Goal: Check status: Check status

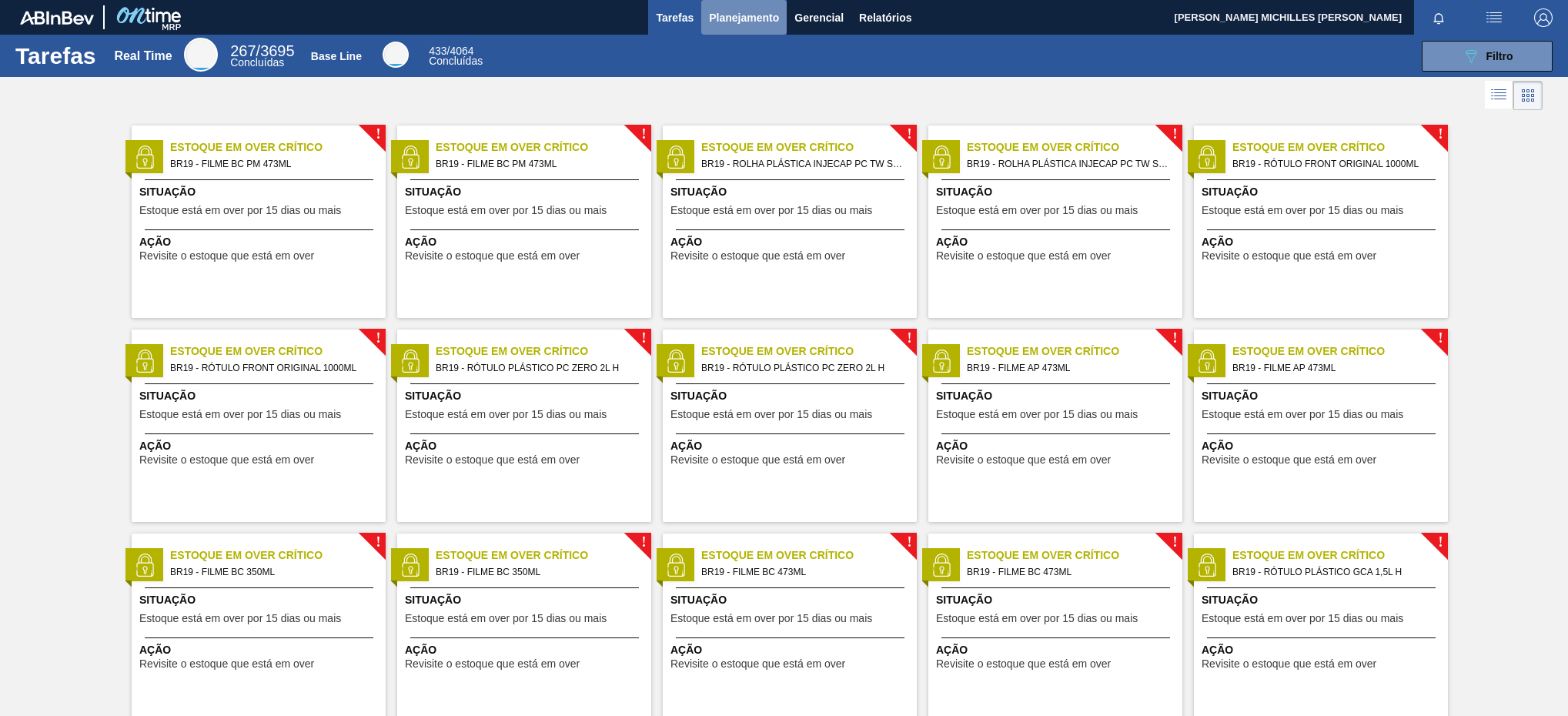
click at [732, 13] on span "Planejamento" at bounding box center [745, 18] width 70 height 18
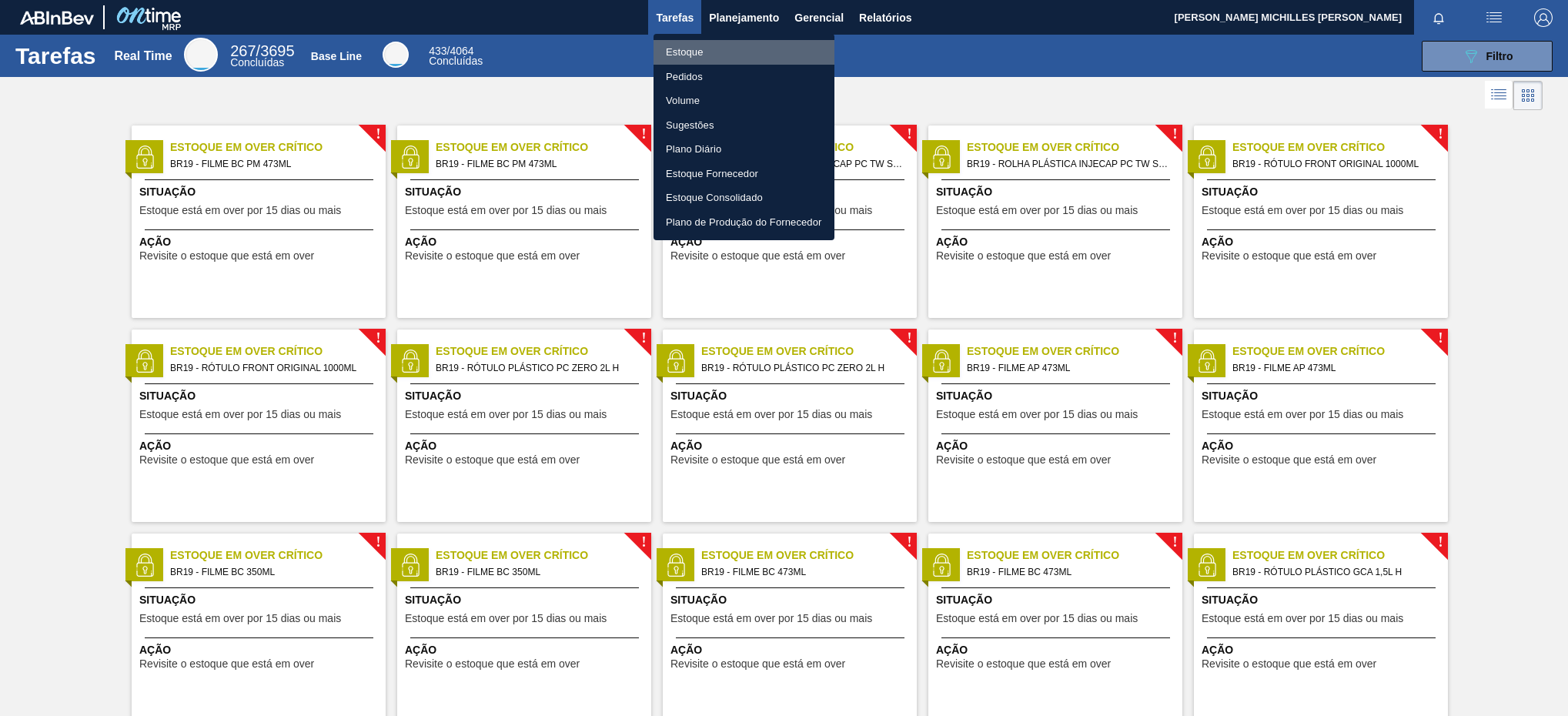
click at [750, 55] on li "Estoque" at bounding box center [745, 52] width 181 height 24
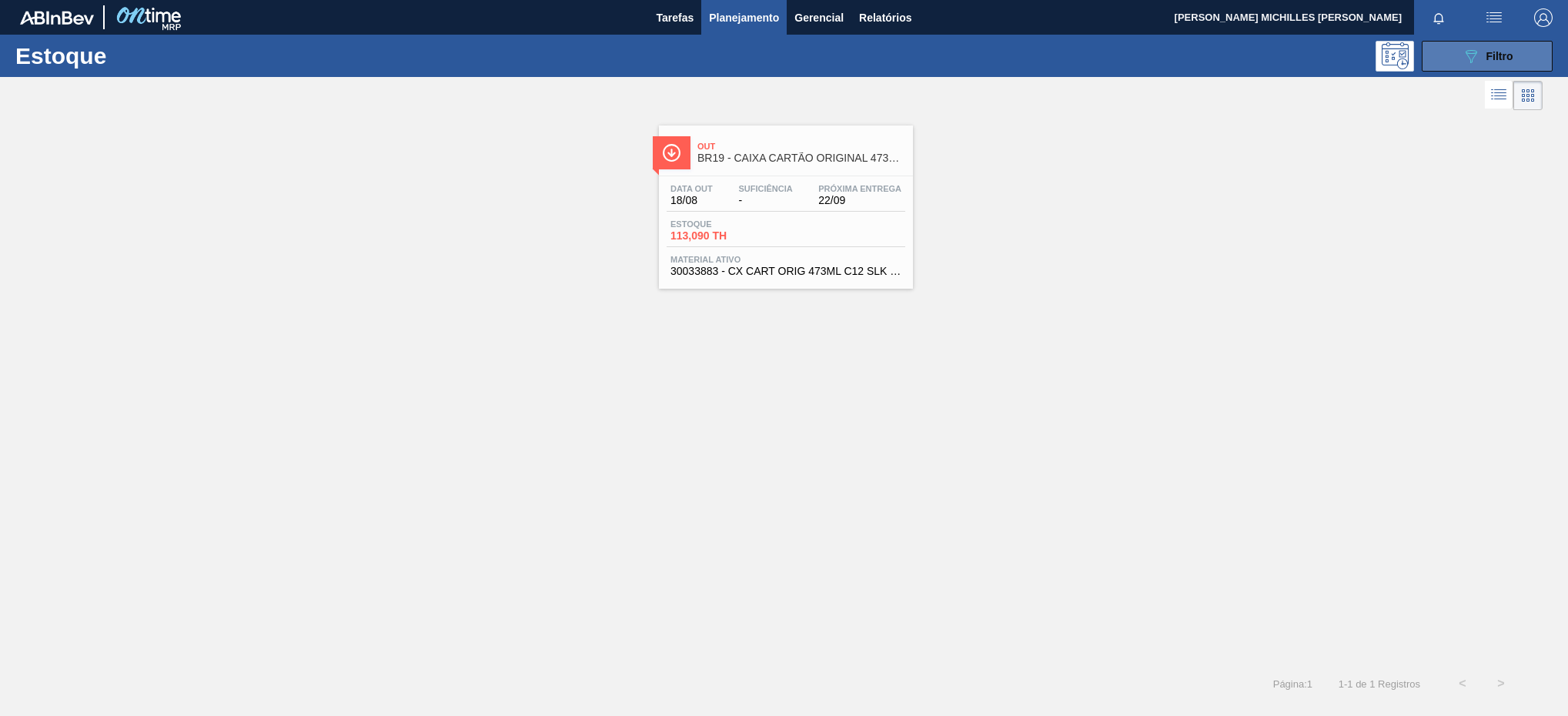
click at [1463, 52] on icon "089F7B8B-B2A5-4AFE-B5C0-19BA573D28AC" at bounding box center [1471, 55] width 18 height 18
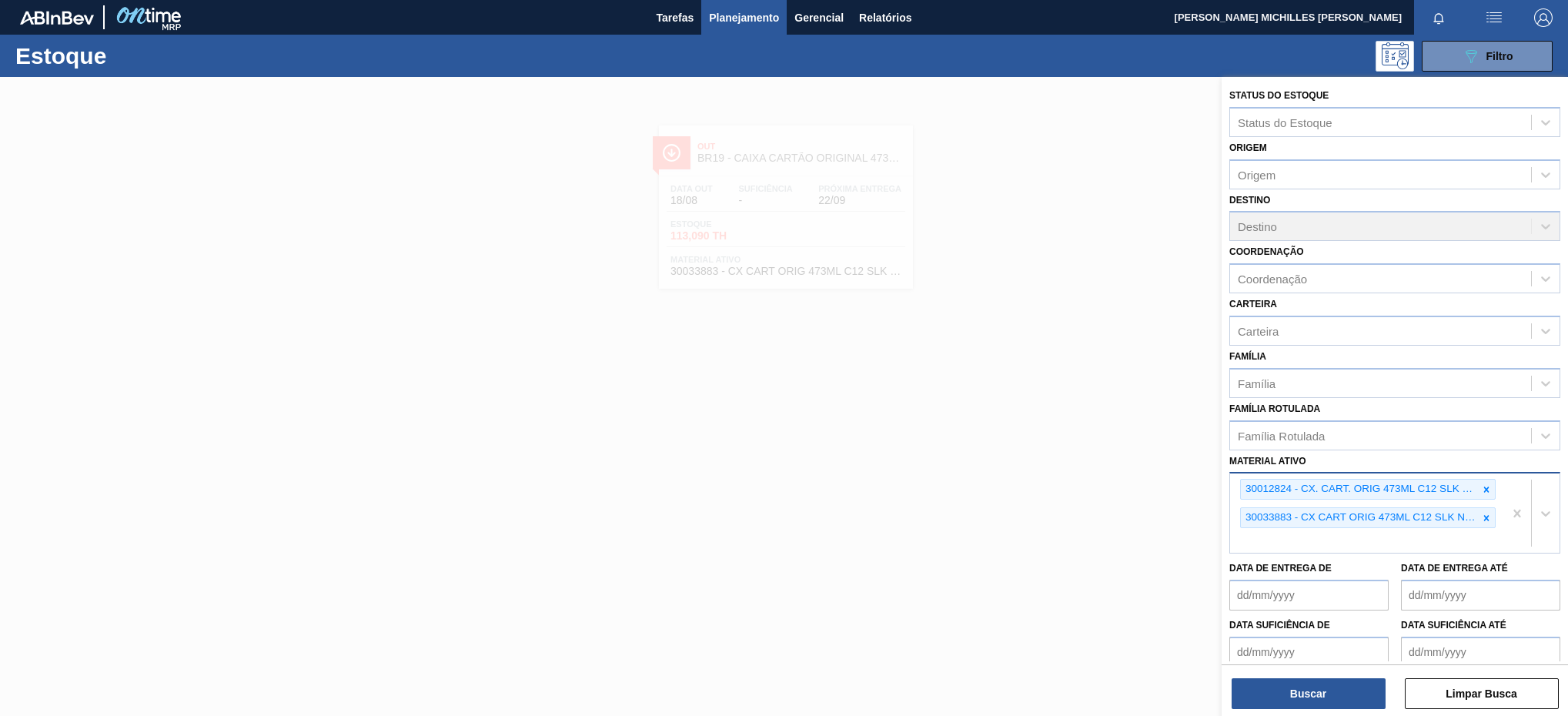
drag, startPoint x: 1490, startPoint y: 518, endPoint x: 1485, endPoint y: 508, distance: 11.2
click at [1491, 518] on div at bounding box center [1486, 518] width 17 height 19
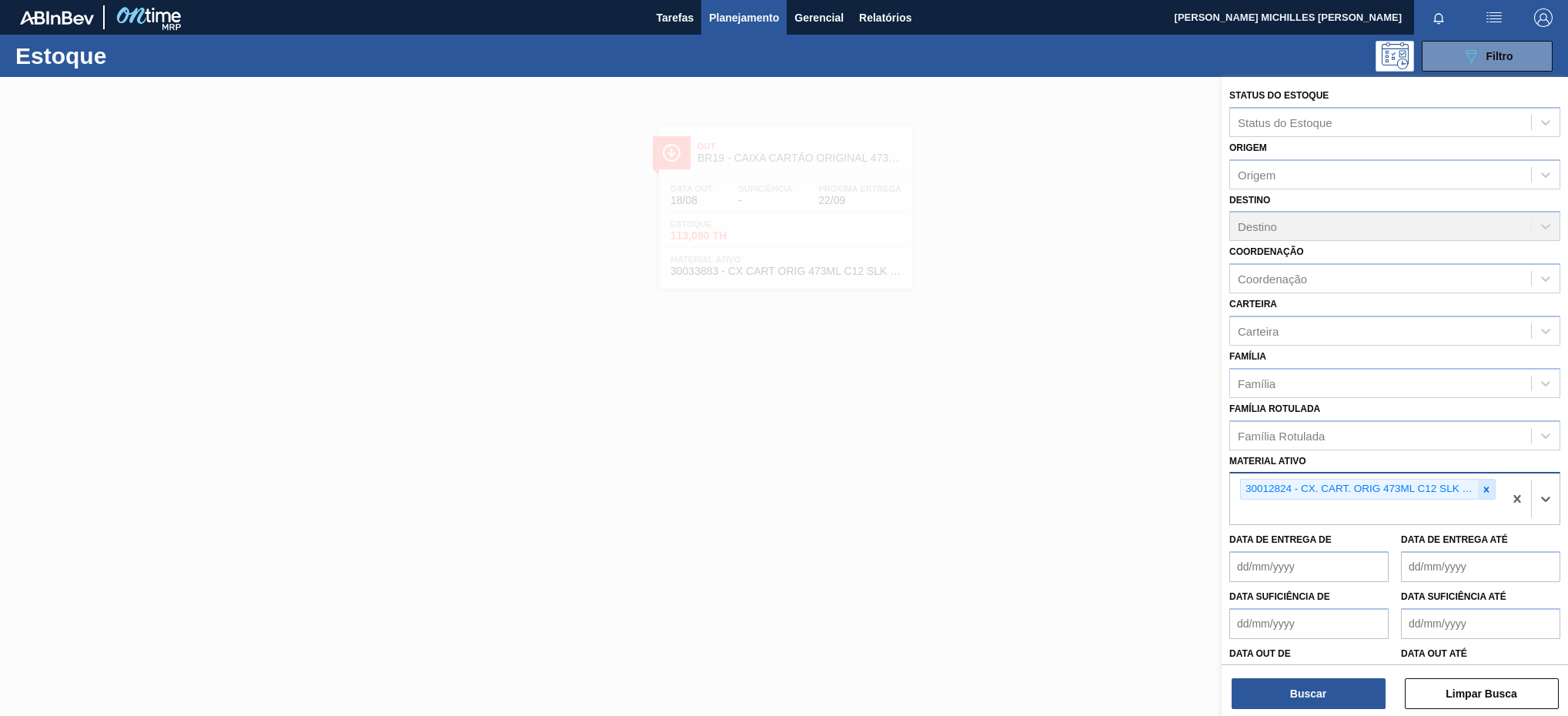
click at [1483, 487] on icon at bounding box center [1486, 489] width 11 height 11
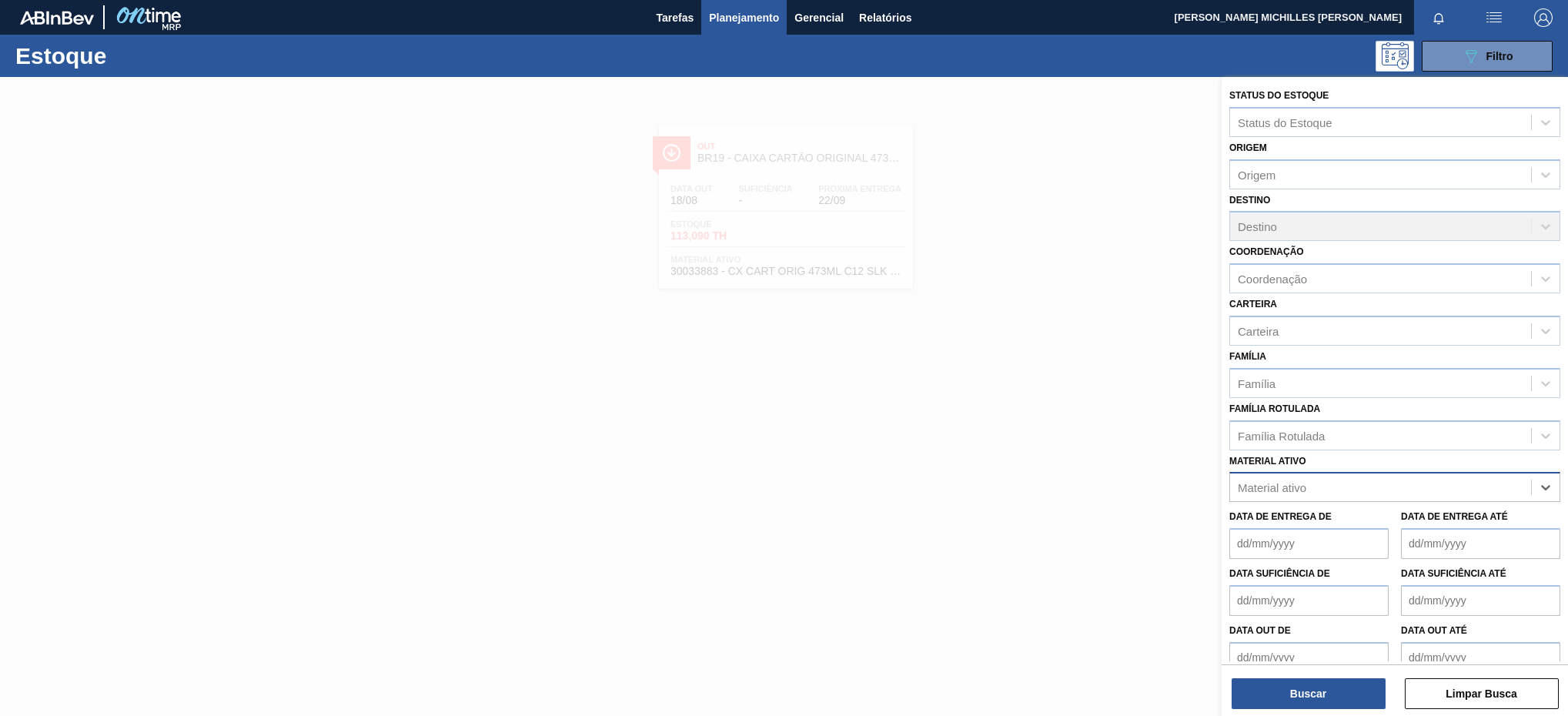
paste ativo "30003165"
type ativo "30003165"
click at [1401, 520] on div "30003165 - PREFORMA 40G CRISTAL" at bounding box center [1395, 524] width 331 height 28
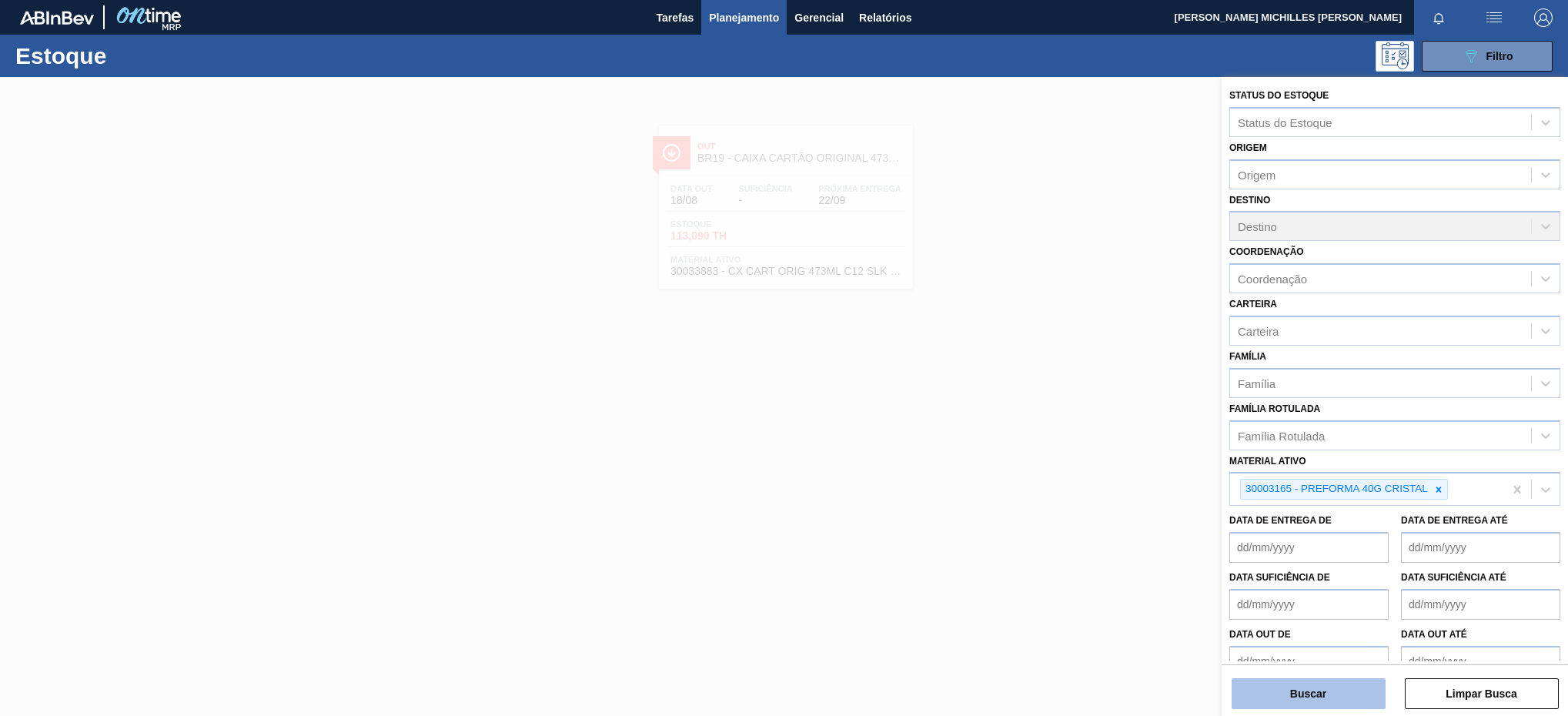
click at [1350, 688] on button "Buscar" at bounding box center [1309, 694] width 154 height 31
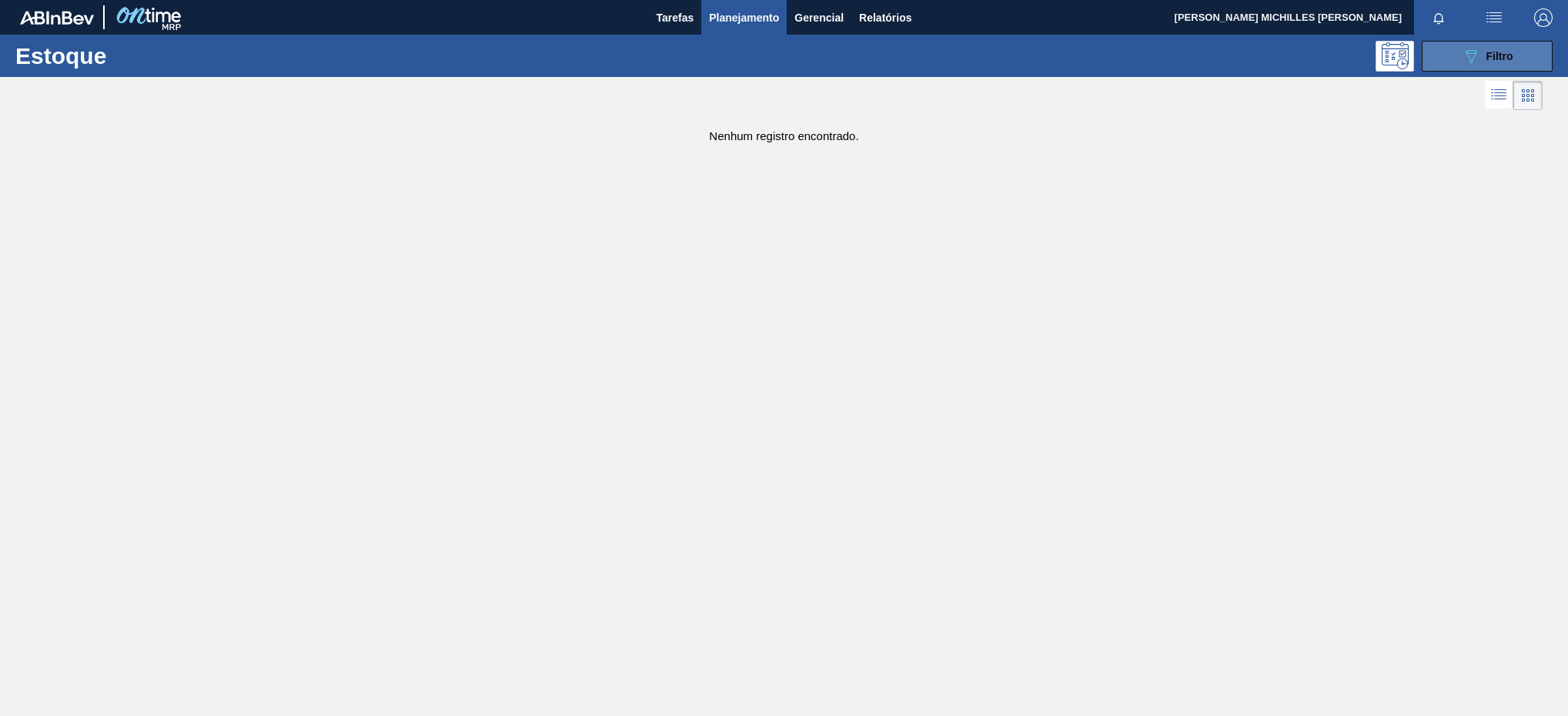
click at [1522, 56] on button "089F7B8B-B2A5-4AFE-B5C0-19BA573D28AC Filtro" at bounding box center [1487, 56] width 130 height 31
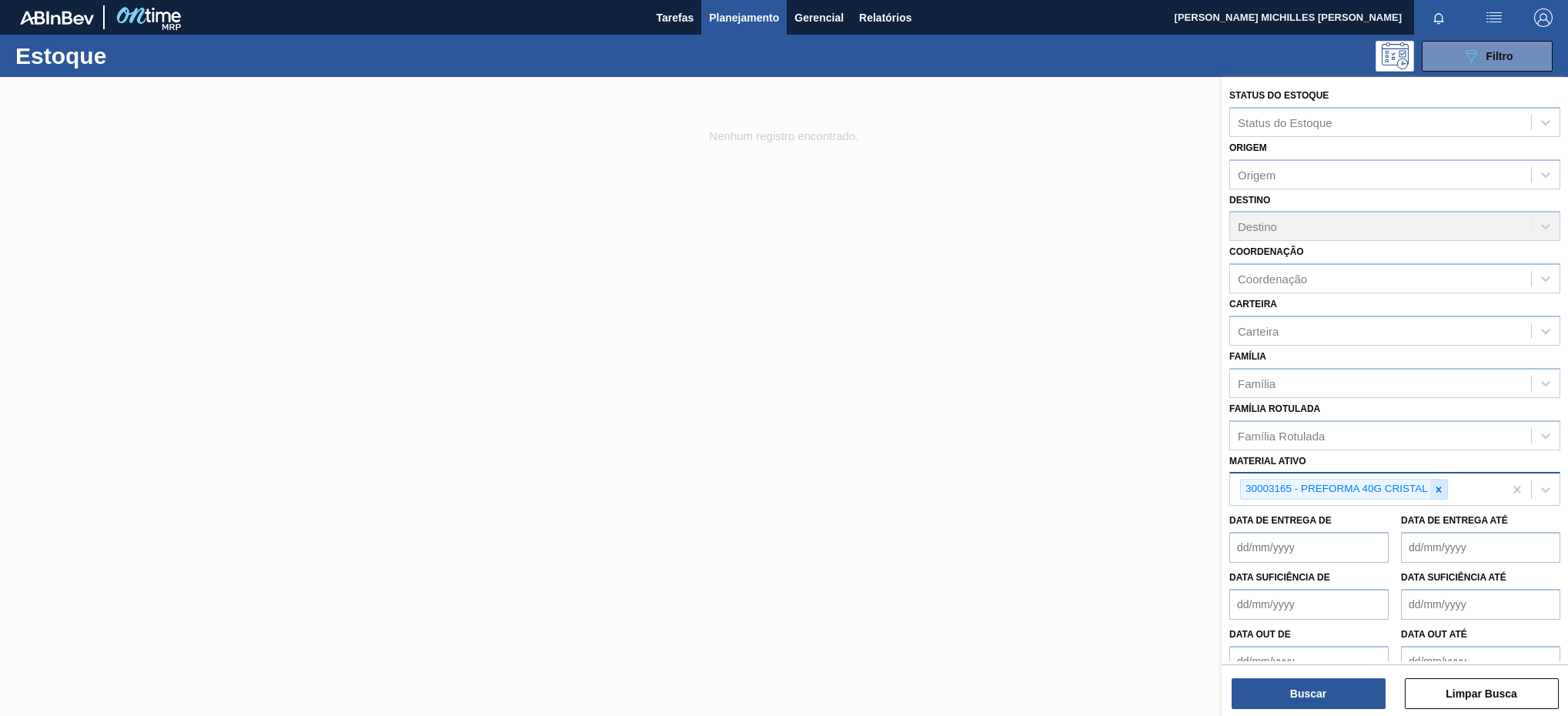
click at [1442, 488] on icon at bounding box center [1439, 489] width 11 height 11
click at [1325, 483] on div "Material ativo" at bounding box center [1380, 487] width 301 height 22
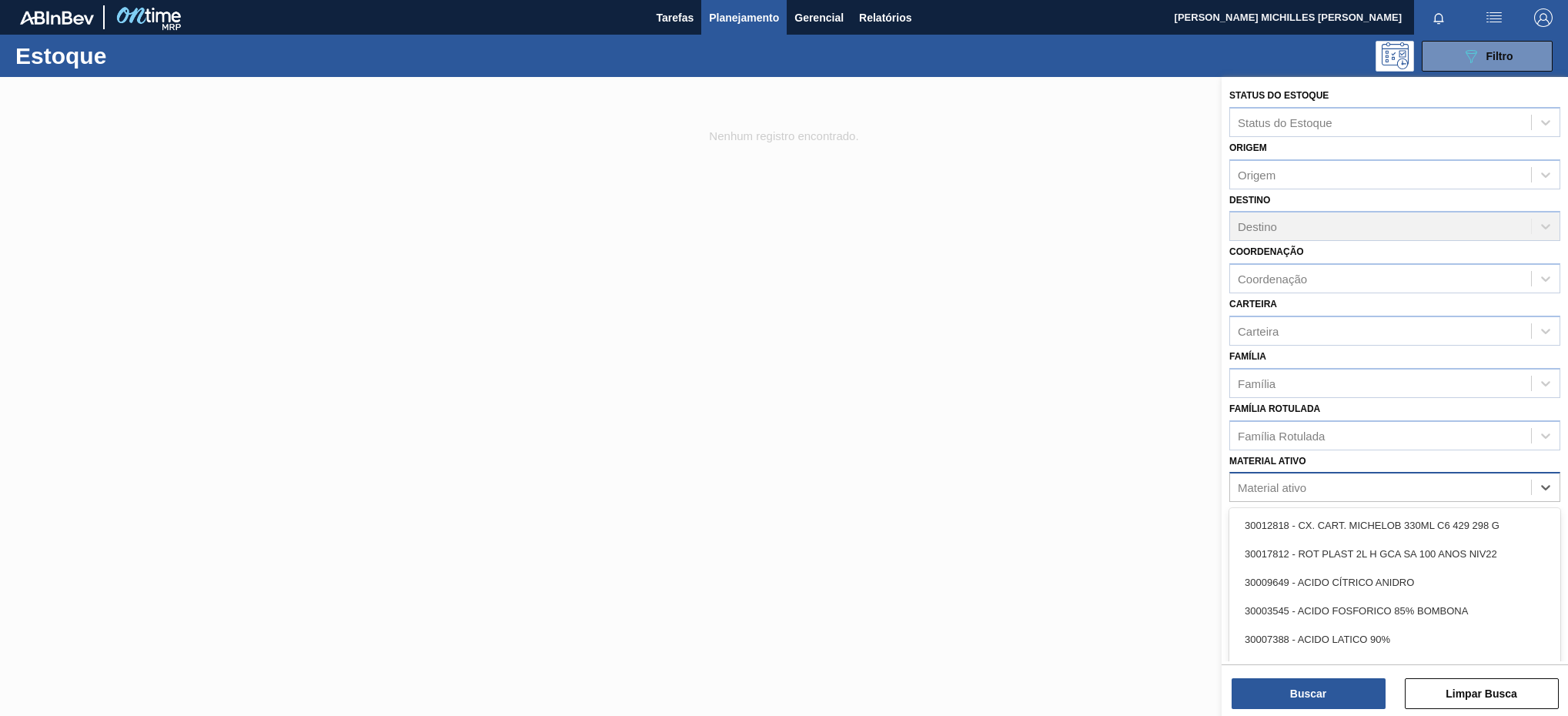
paste ativo "30002821"
type ativo "30002821"
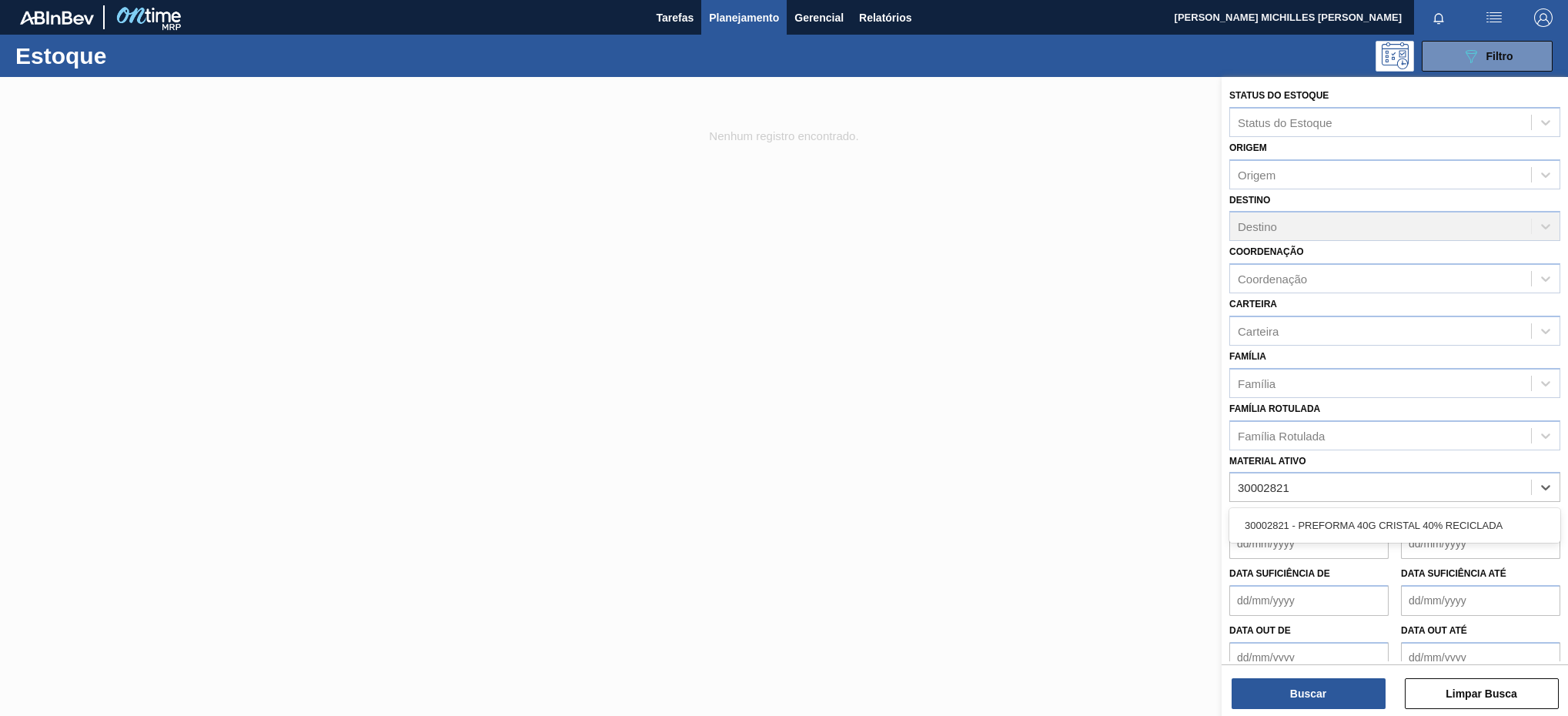
click at [1351, 529] on div "30002821 - PREFORMA 40G CRISTAL 40% RECICLADA" at bounding box center [1395, 524] width 331 height 28
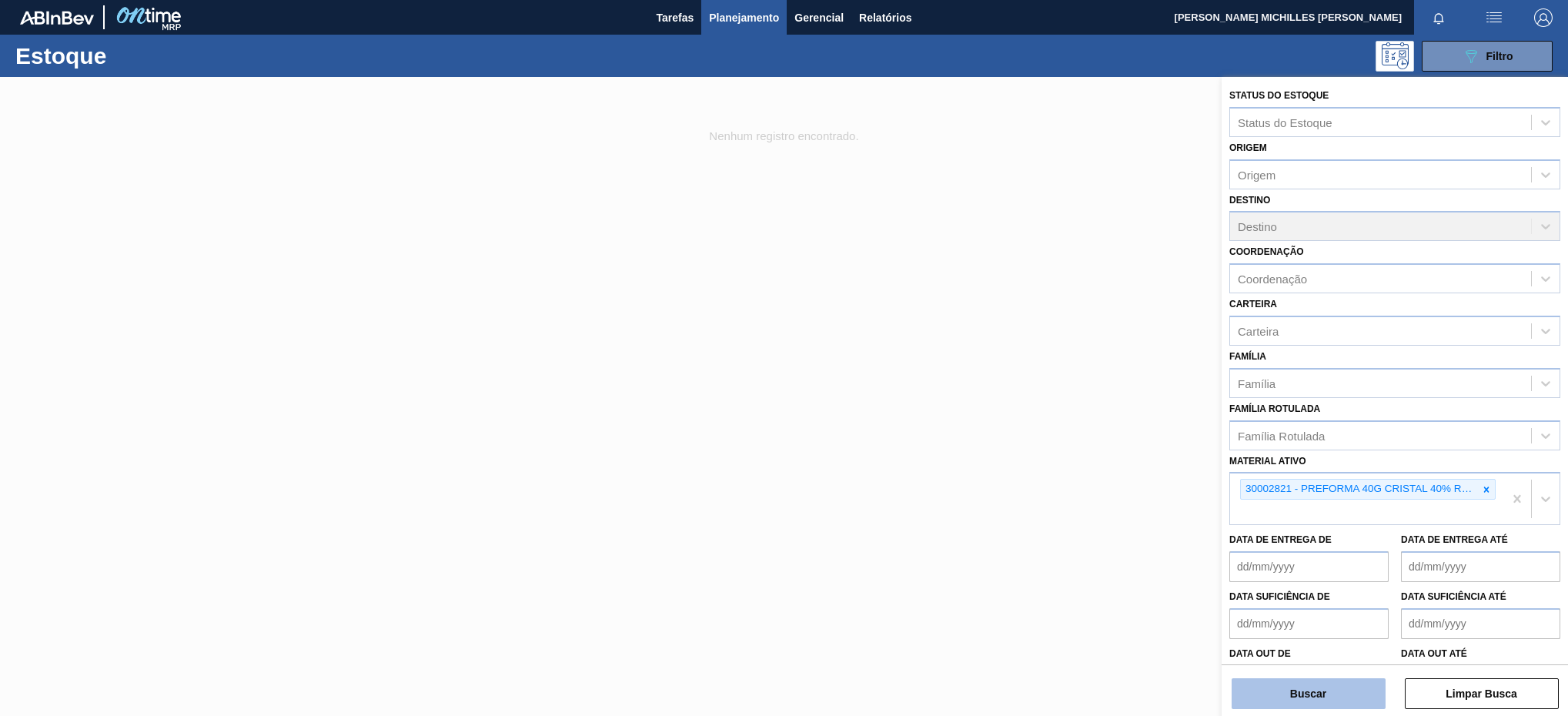
click at [1327, 691] on button "Buscar" at bounding box center [1309, 694] width 154 height 31
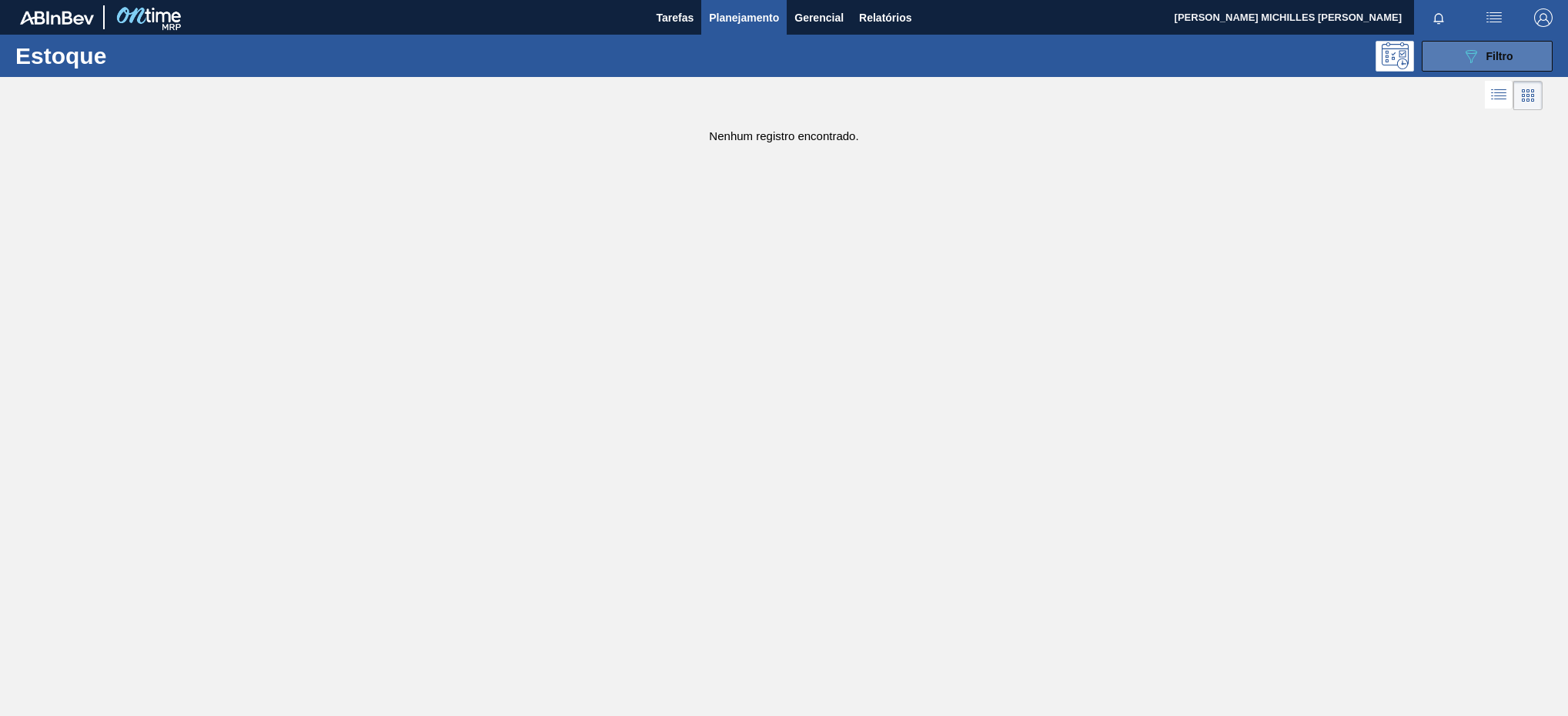
click at [1453, 62] on button "089F7B8B-B2A5-4AFE-B5C0-19BA573D28AC Filtro" at bounding box center [1487, 56] width 130 height 31
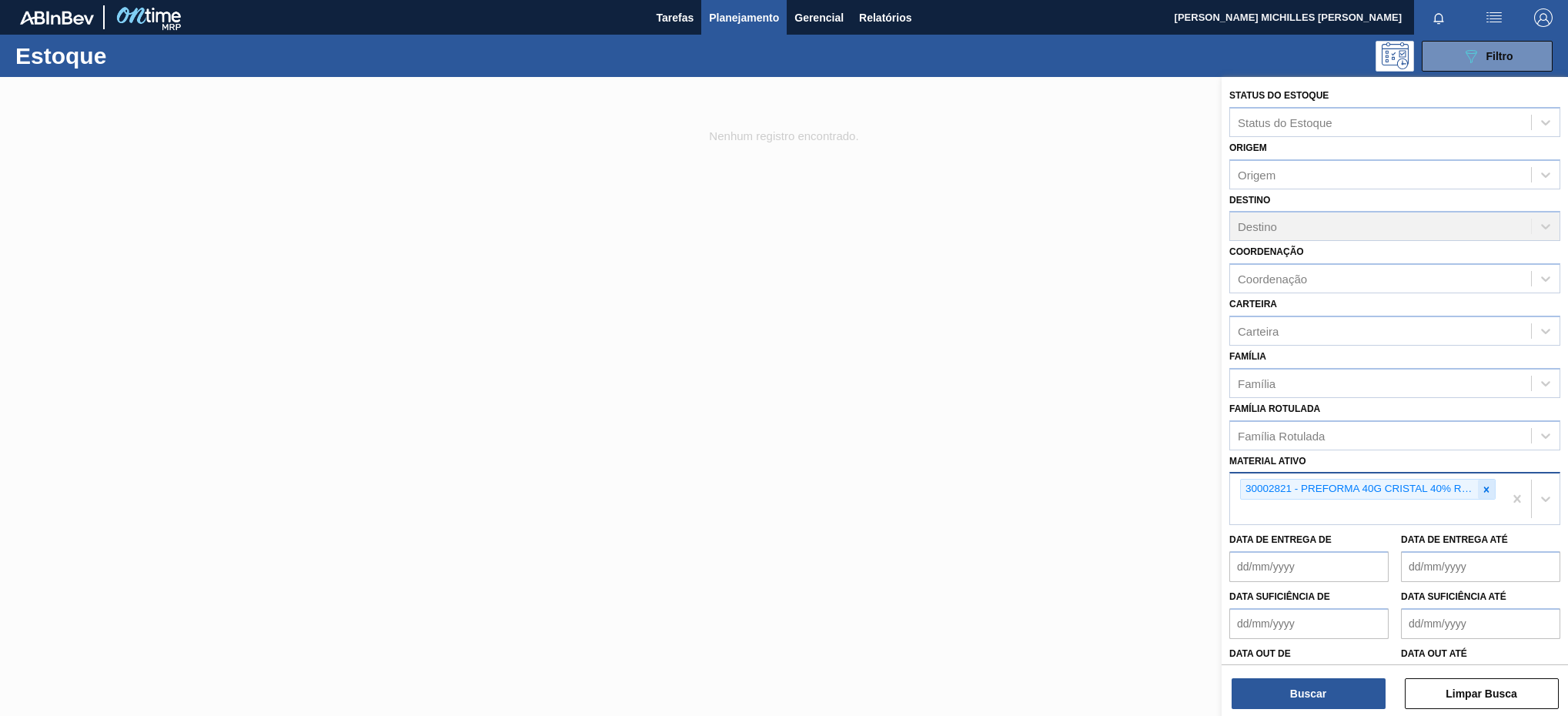
click at [1481, 484] on icon at bounding box center [1486, 489] width 11 height 11
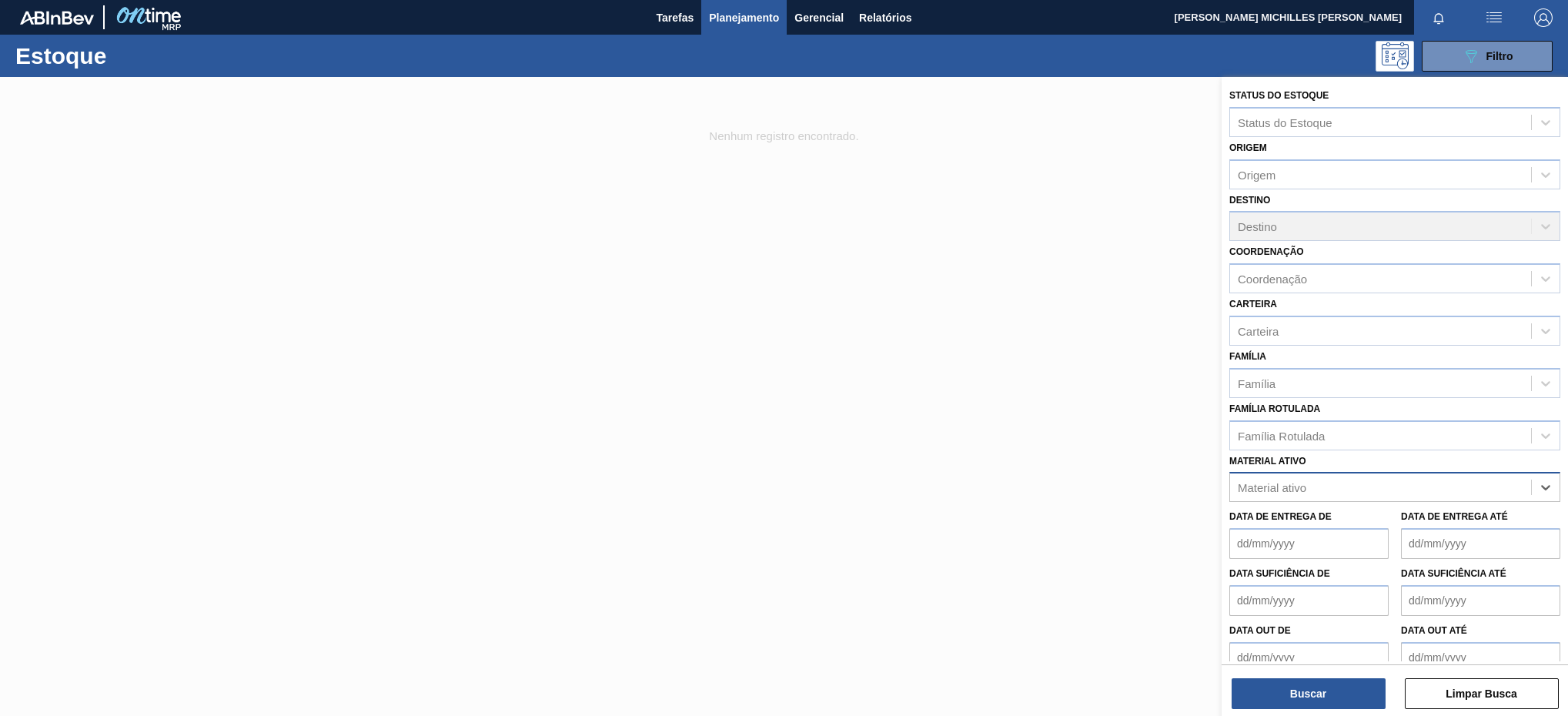
paste ativo "30002821"
type ativo "30002821"
click at [1336, 689] on button "Buscar" at bounding box center [1309, 694] width 154 height 31
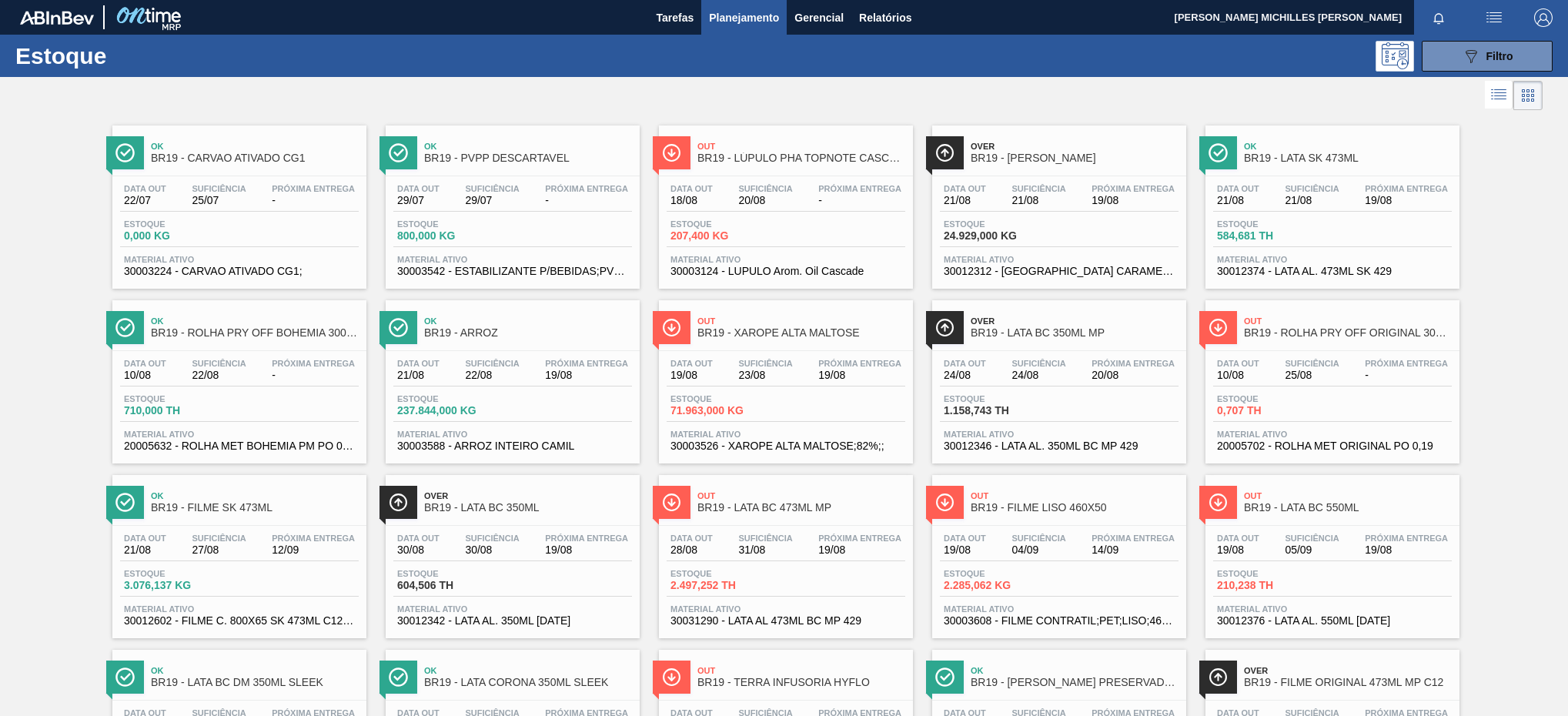
click at [767, 19] on span "Planejamento" at bounding box center [745, 18] width 70 height 18
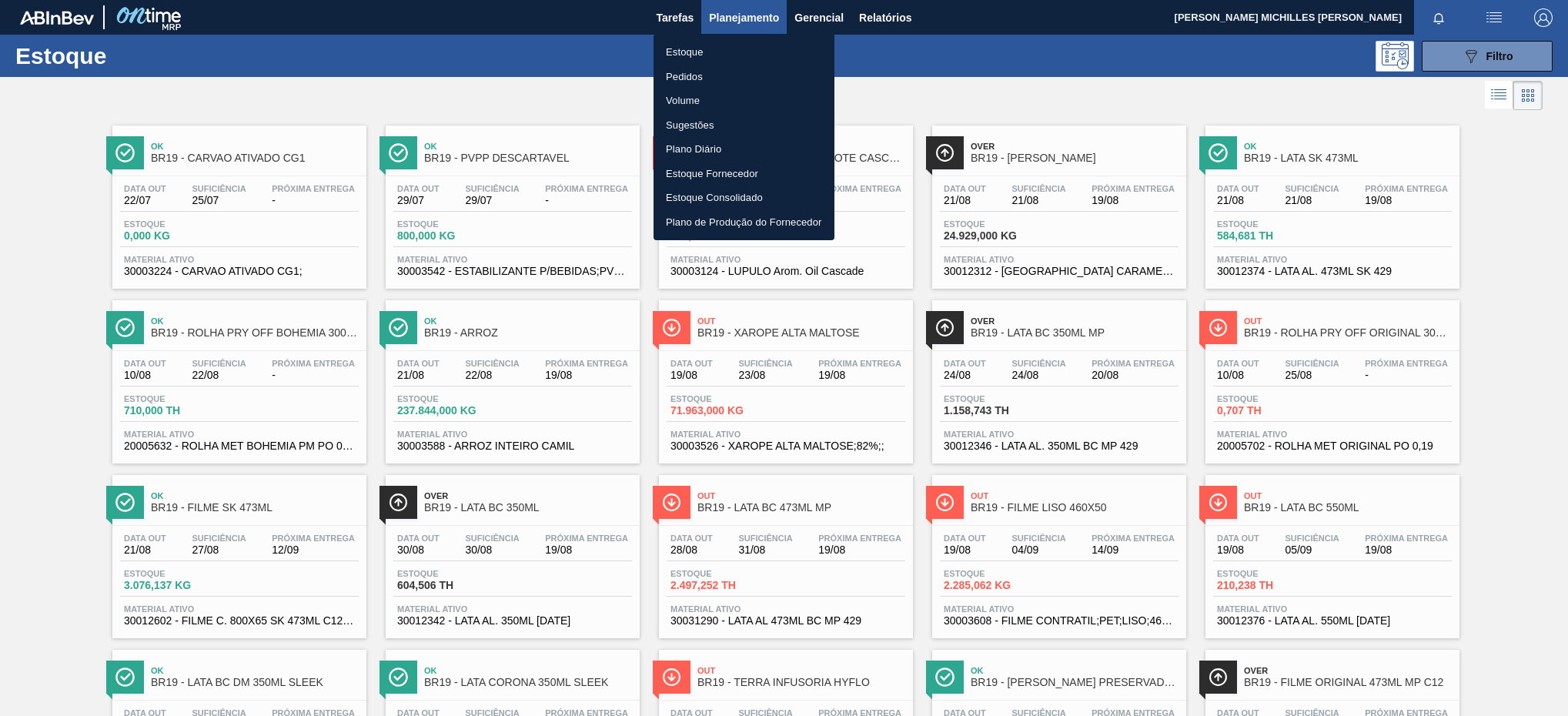
click at [700, 46] on li "Estoque" at bounding box center [745, 52] width 181 height 24
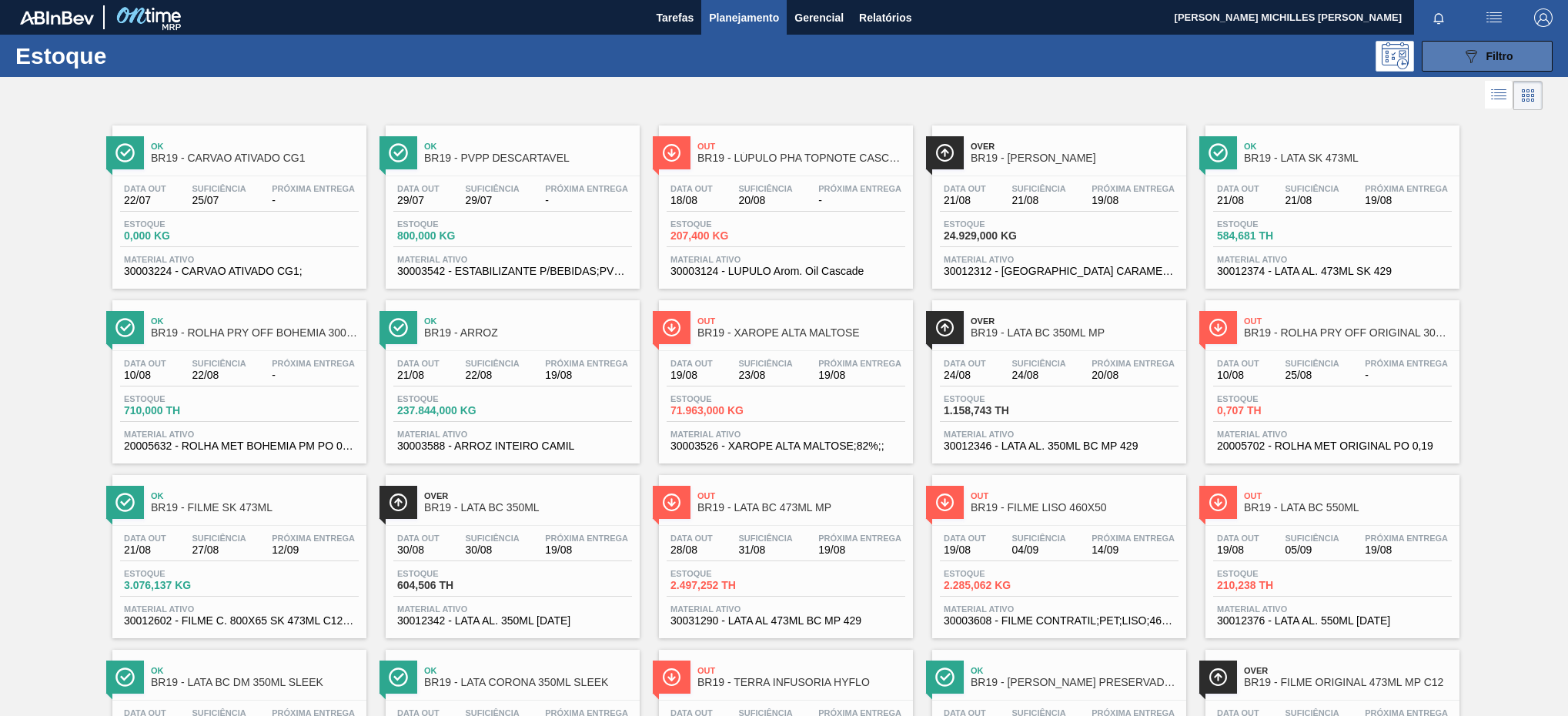
click at [1451, 52] on button "089F7B8B-B2A5-4AFE-B5C0-19BA573D28AC Filtro" at bounding box center [1487, 56] width 130 height 31
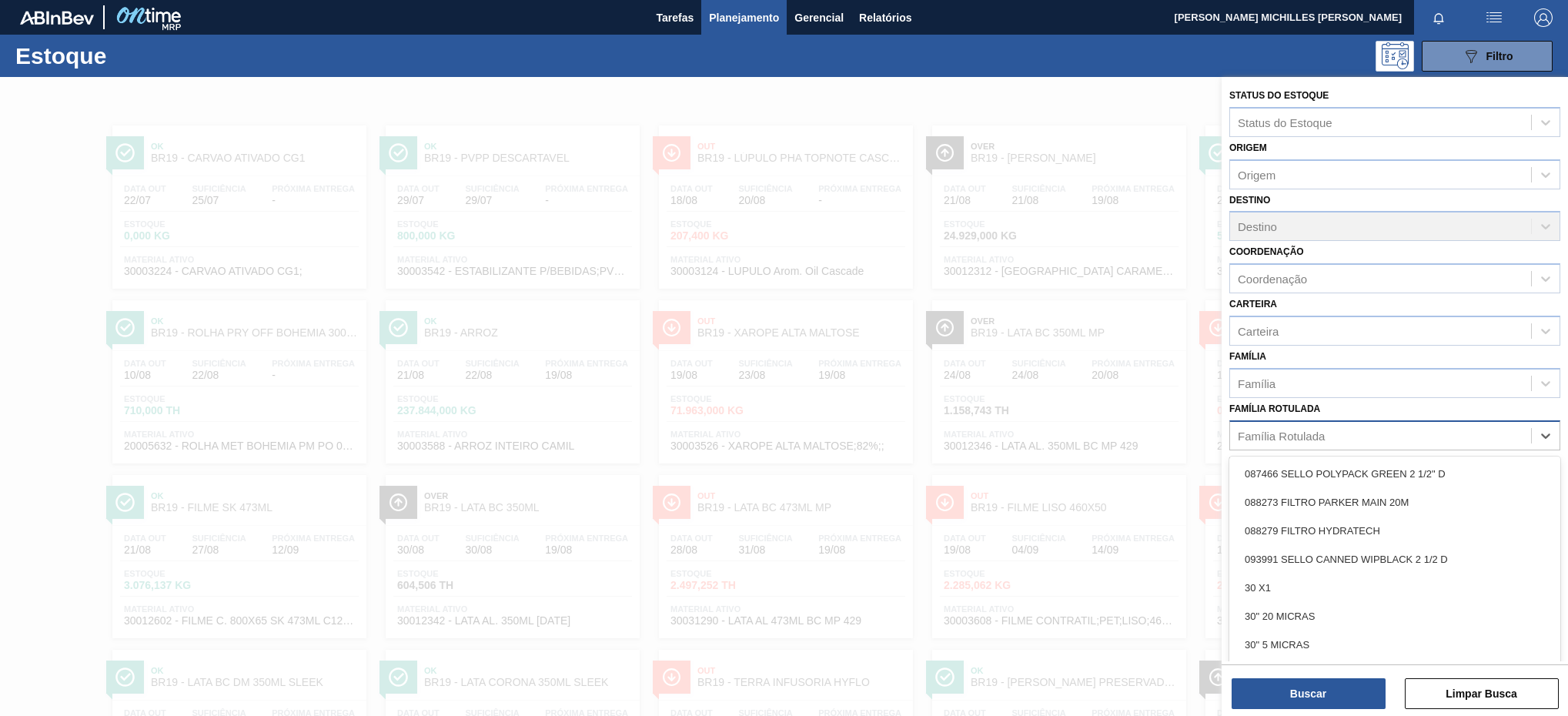
click at [1324, 432] on div "Família Rotulada" at bounding box center [1281, 435] width 87 height 13
click at [1331, 432] on div "Família Rotulada" at bounding box center [1380, 435] width 301 height 22
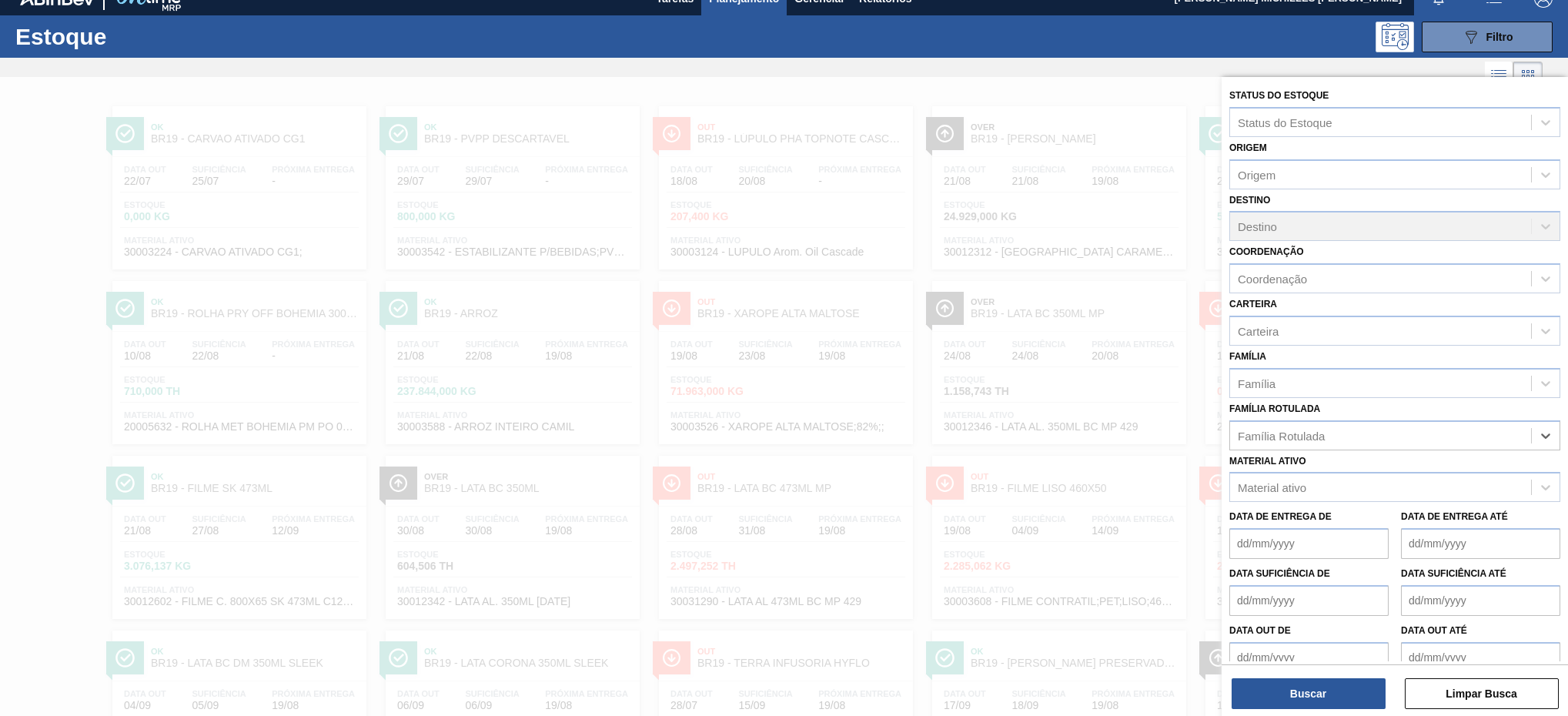
click at [1308, 478] on div "Material ativo" at bounding box center [1395, 486] width 331 height 30
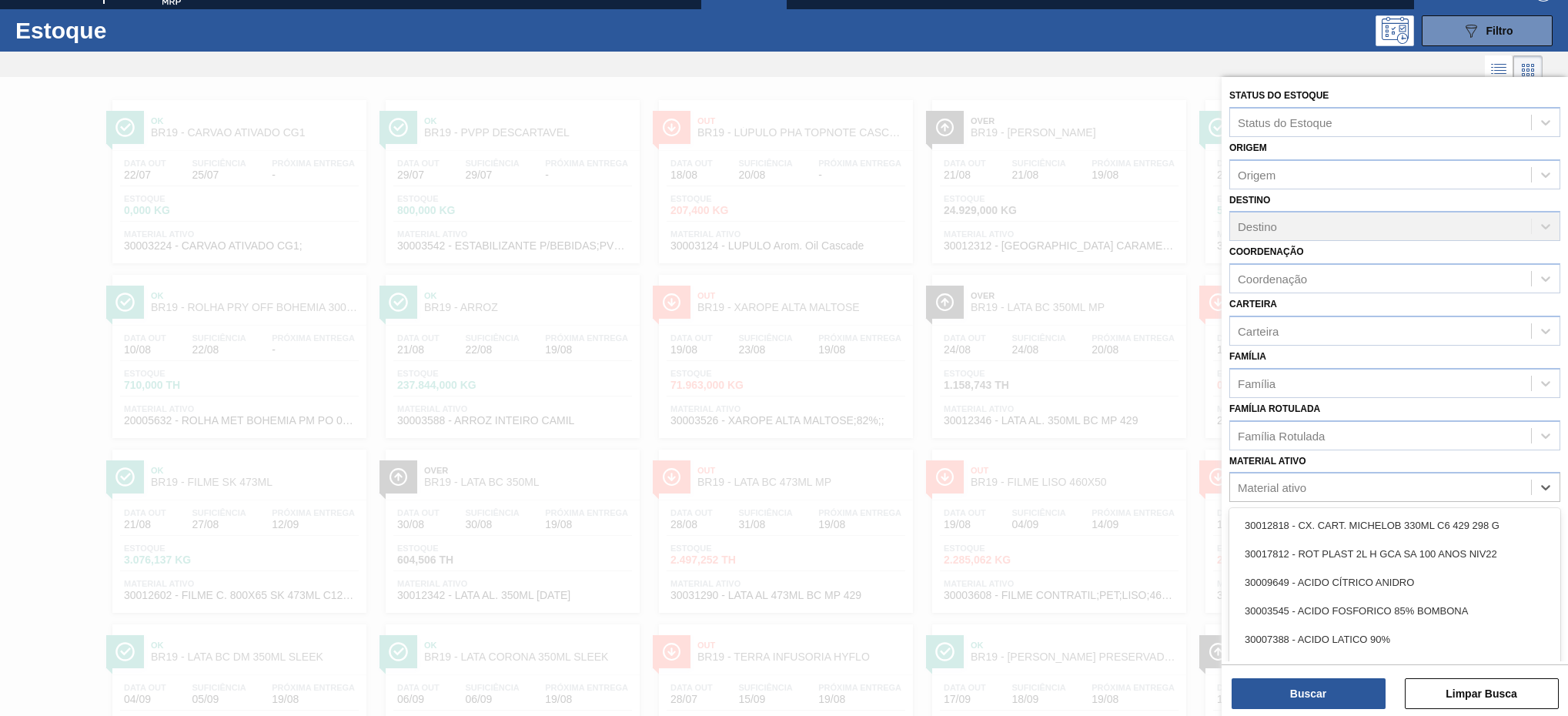
scroll to position [28, 0]
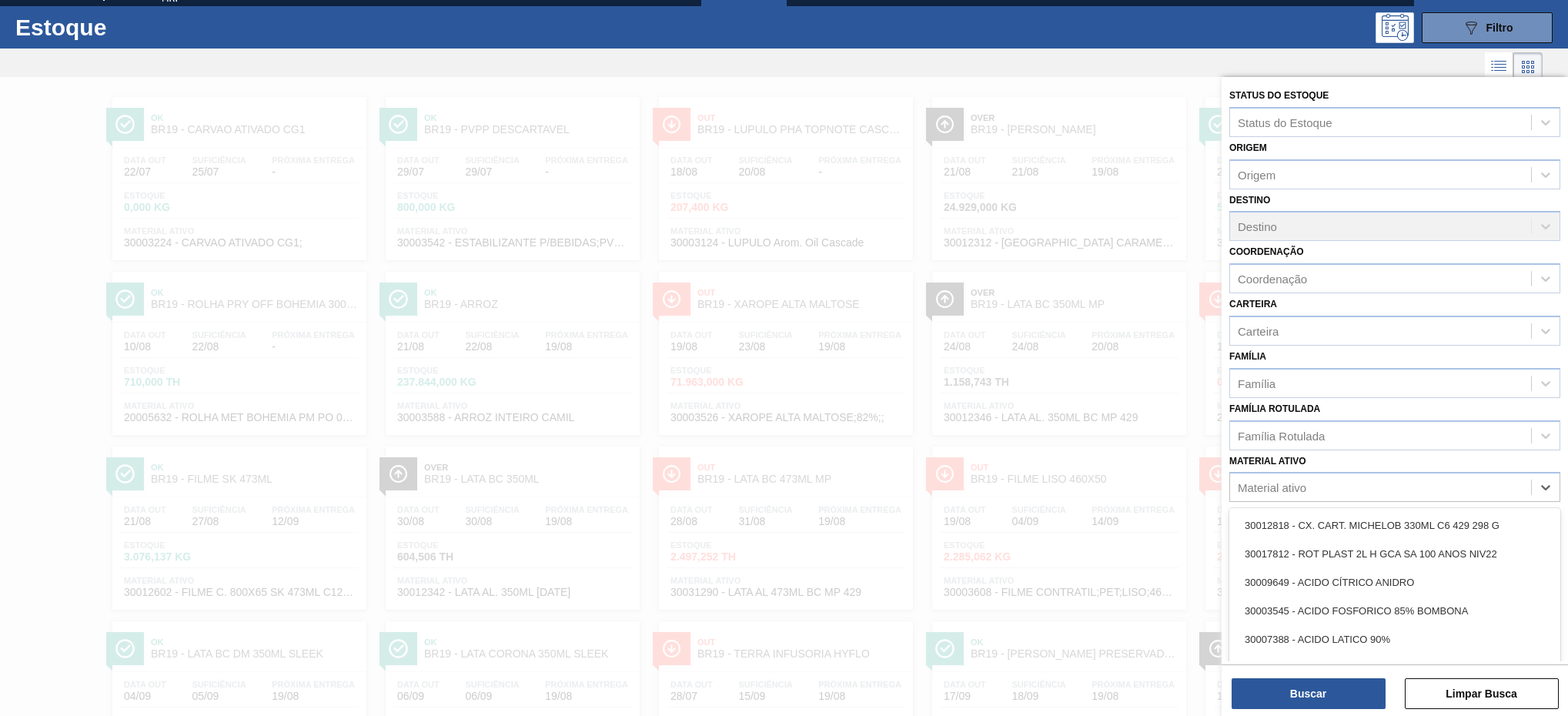
paste ativo "30002821"
type ativo "30002821"
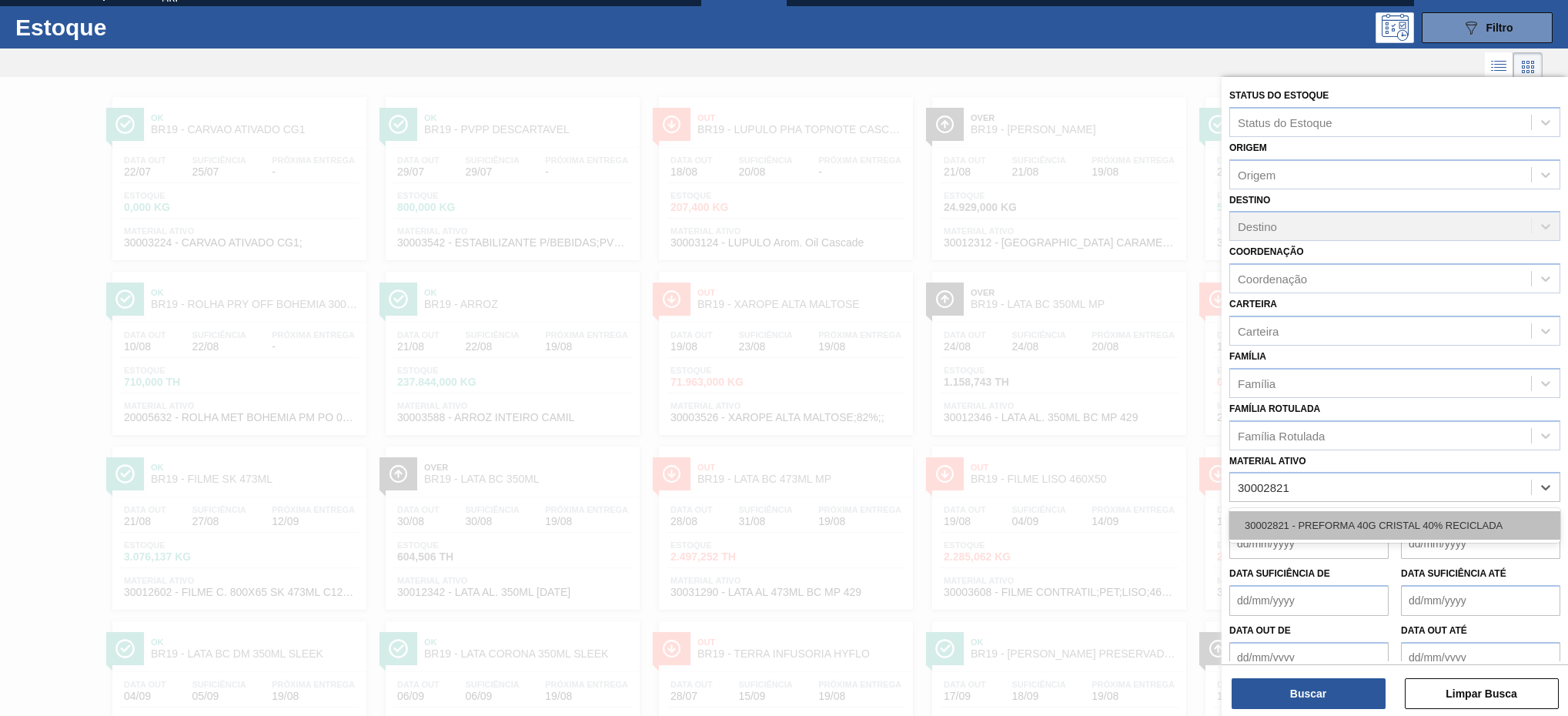
click at [1329, 516] on div "30002821 - PREFORMA 40G CRISTAL 40% RECICLADA" at bounding box center [1395, 524] width 331 height 28
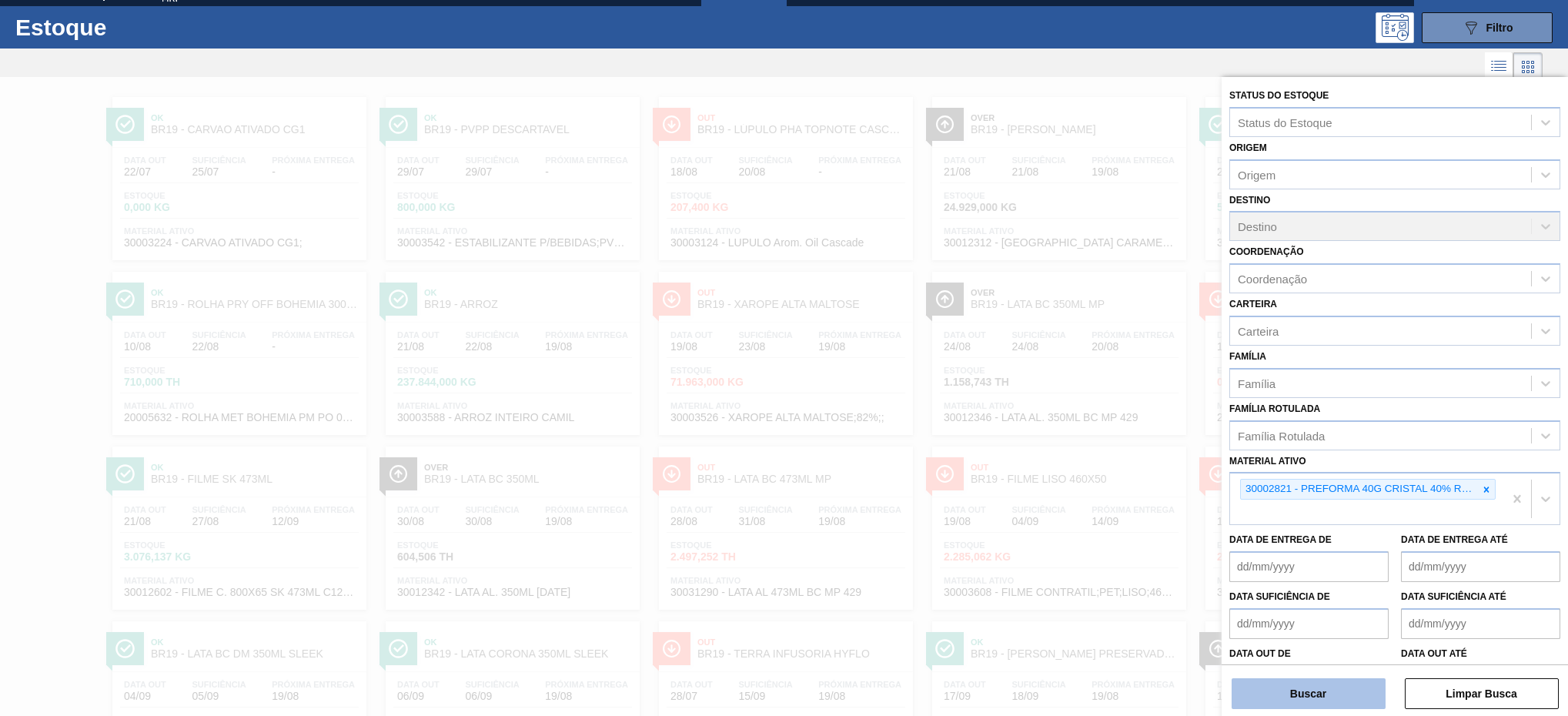
click at [1338, 688] on button "Buscar" at bounding box center [1309, 694] width 154 height 31
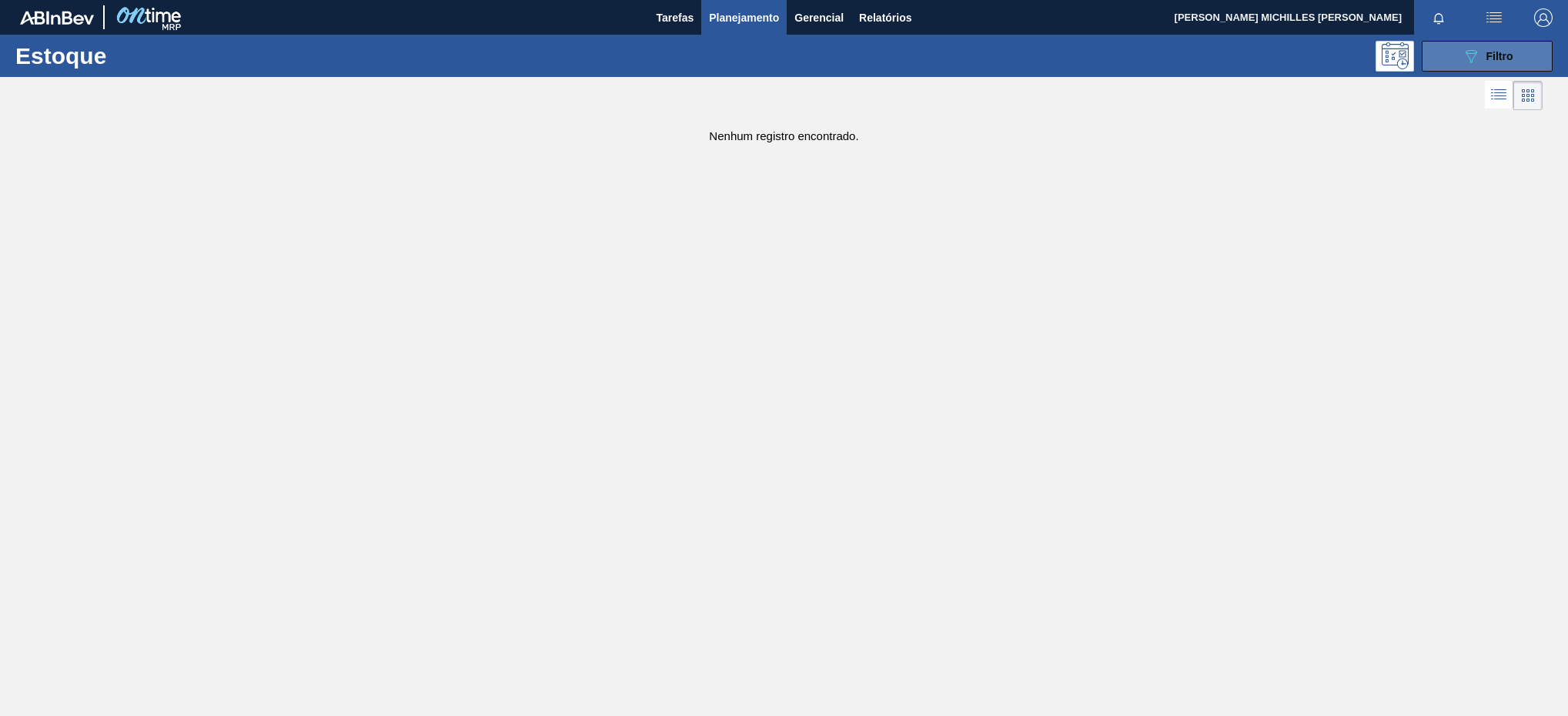
click at [1433, 62] on button "089F7B8B-B2A5-4AFE-B5C0-19BA573D28AC Filtro" at bounding box center [1487, 56] width 130 height 31
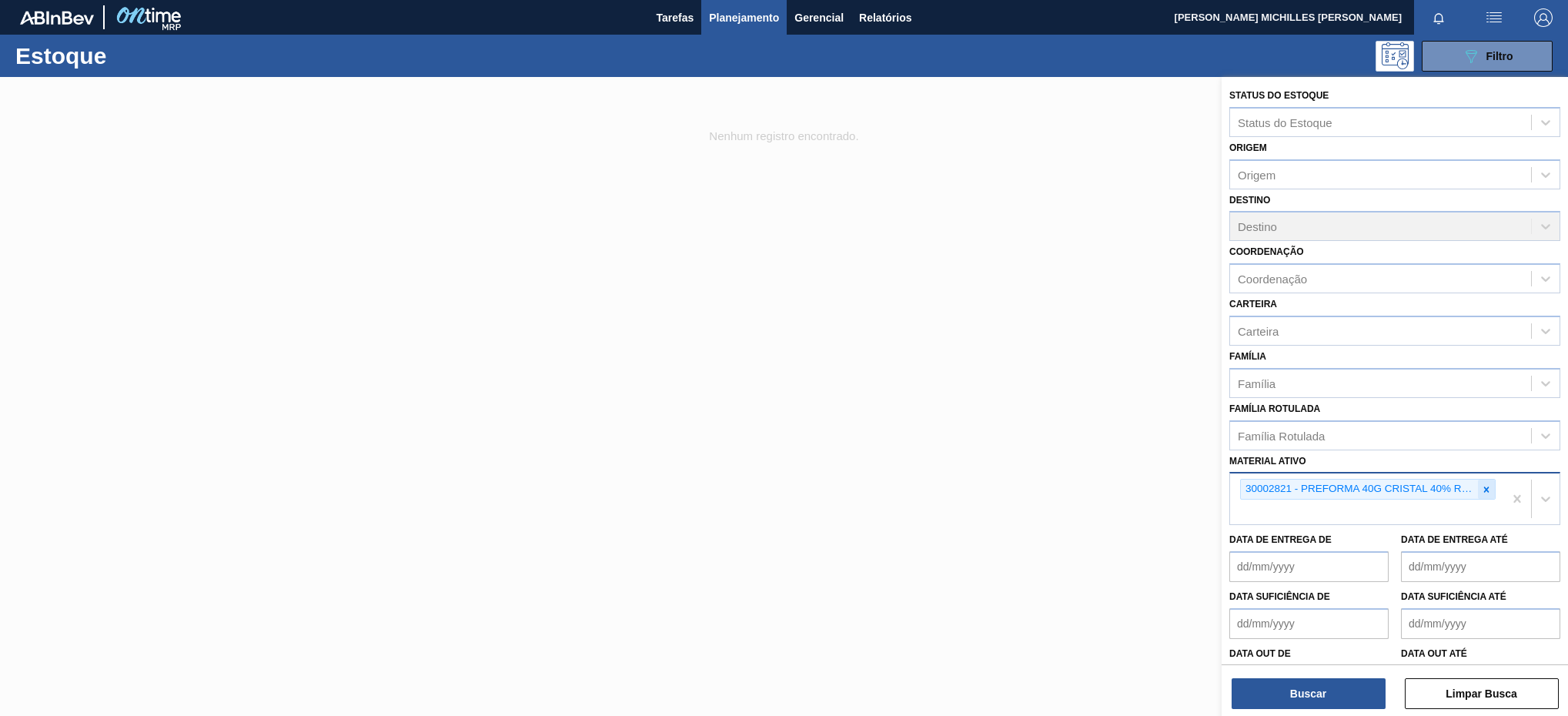
click at [1486, 496] on div at bounding box center [1486, 489] width 17 height 19
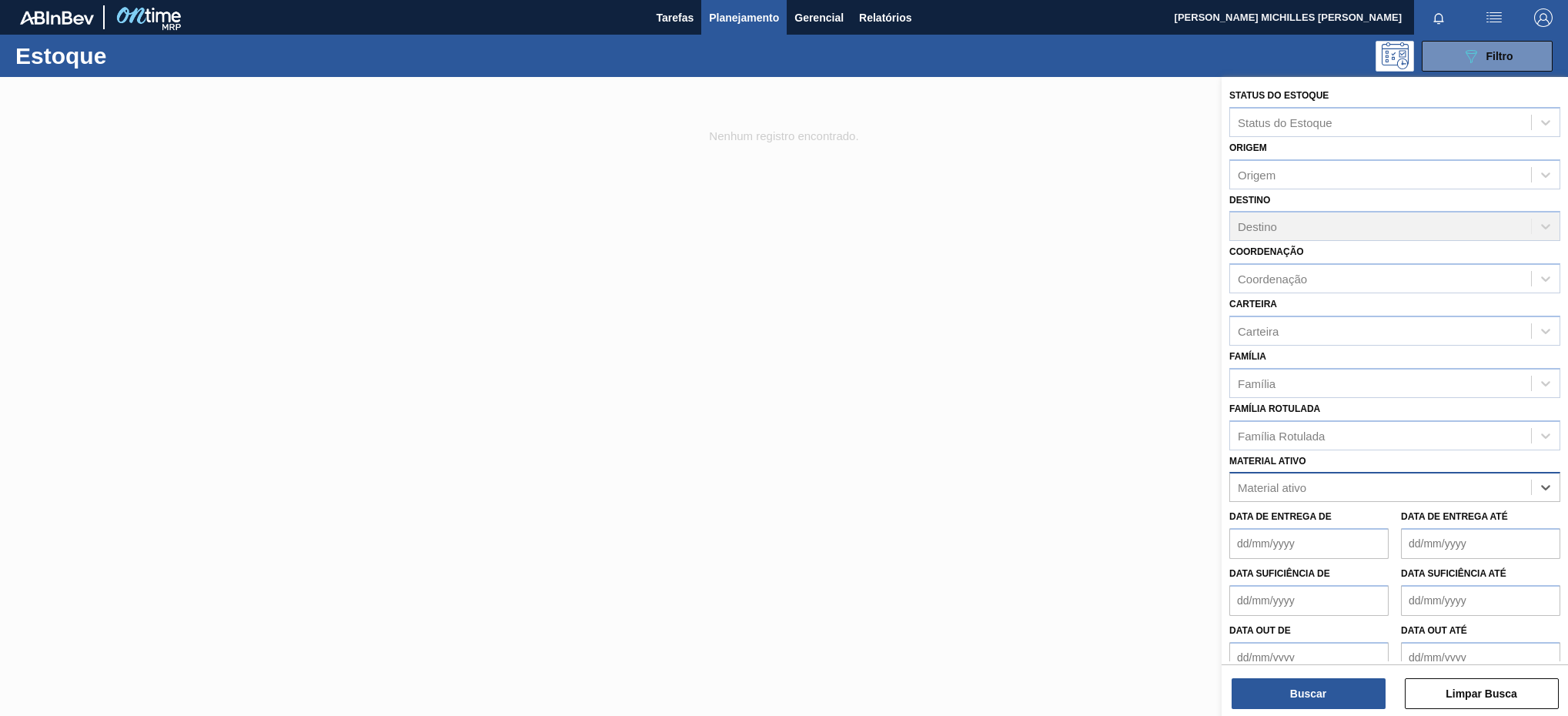
click at [1486, 492] on div "Material ativo" at bounding box center [1380, 487] width 301 height 22
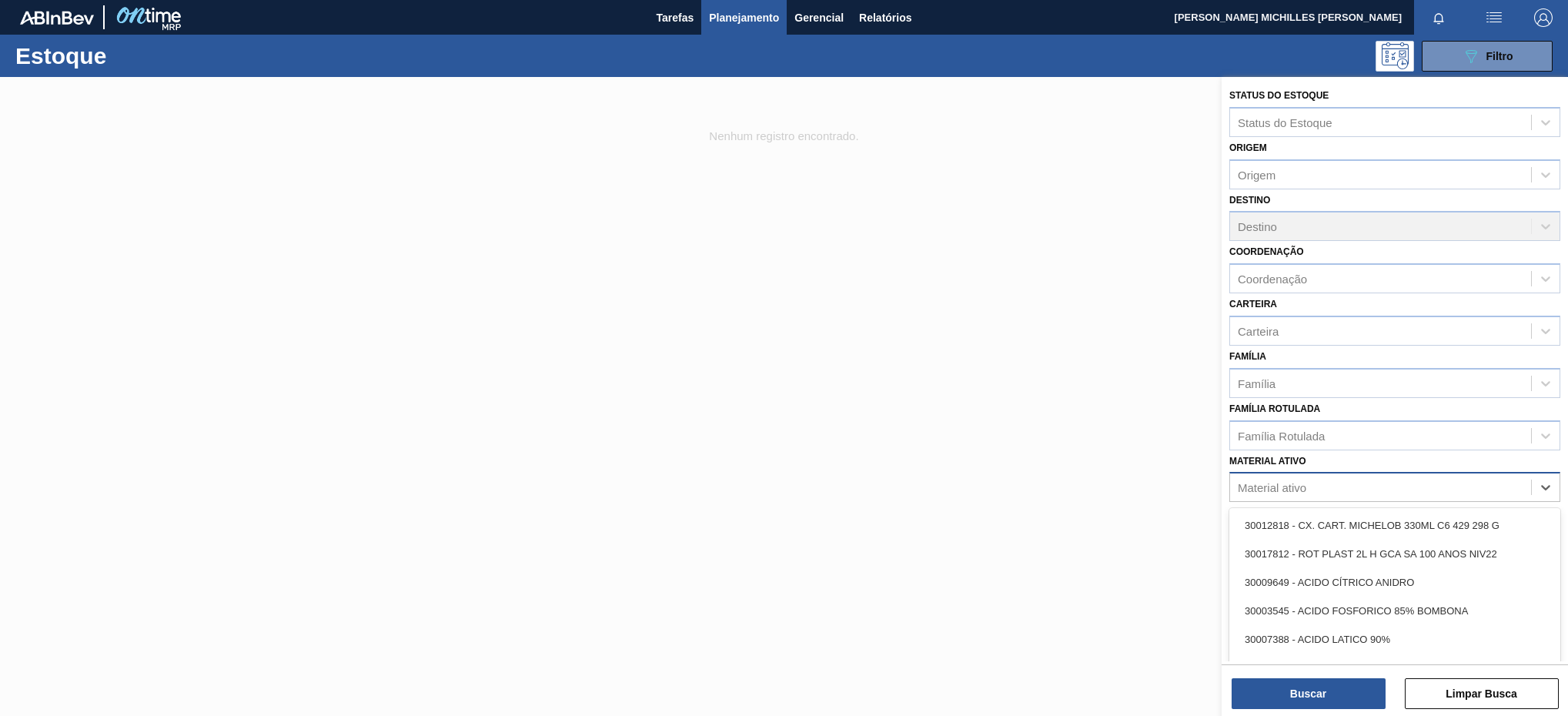
paste ativo "30034502"
type ativo "30034502"
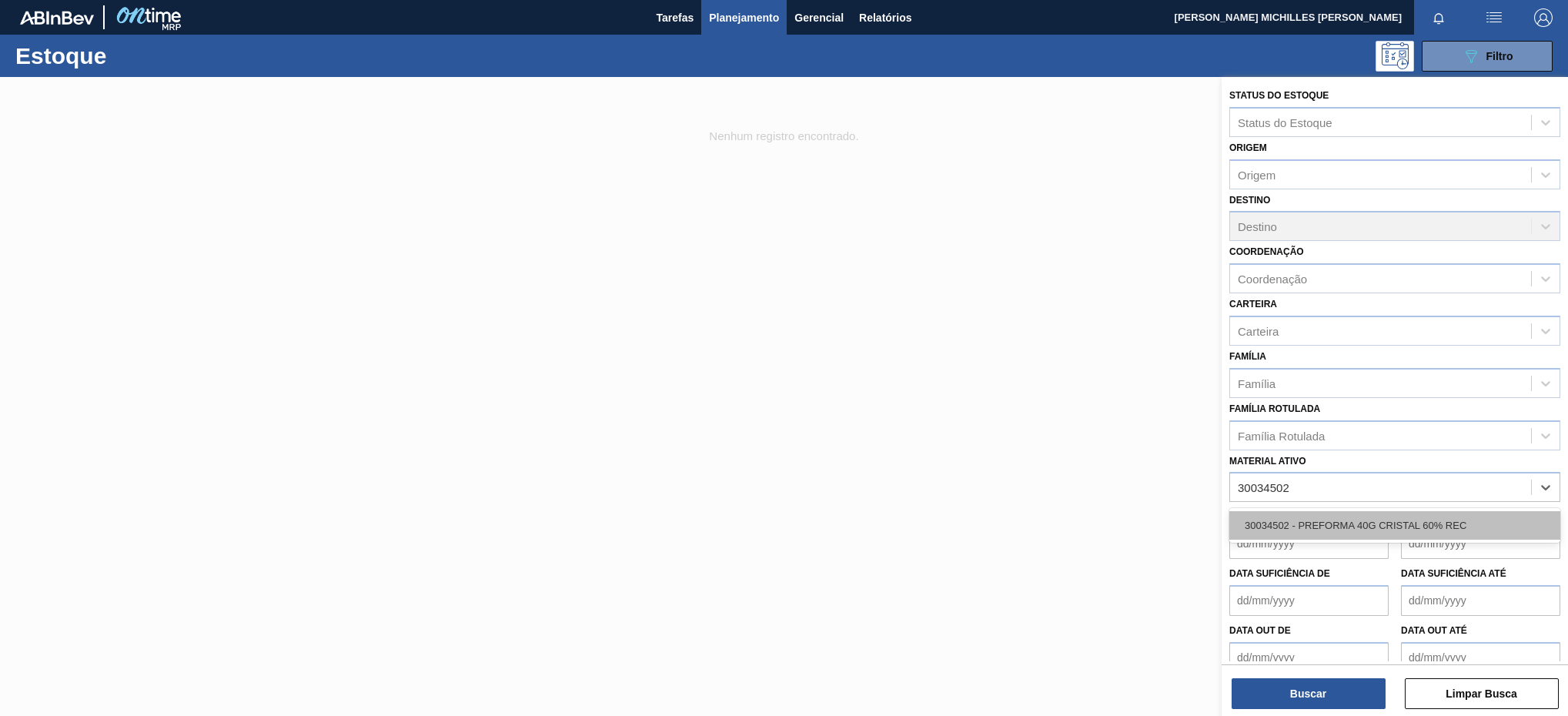
click at [1426, 529] on div "30034502 - PREFORMA 40G CRISTAL 60% REC" at bounding box center [1395, 524] width 331 height 28
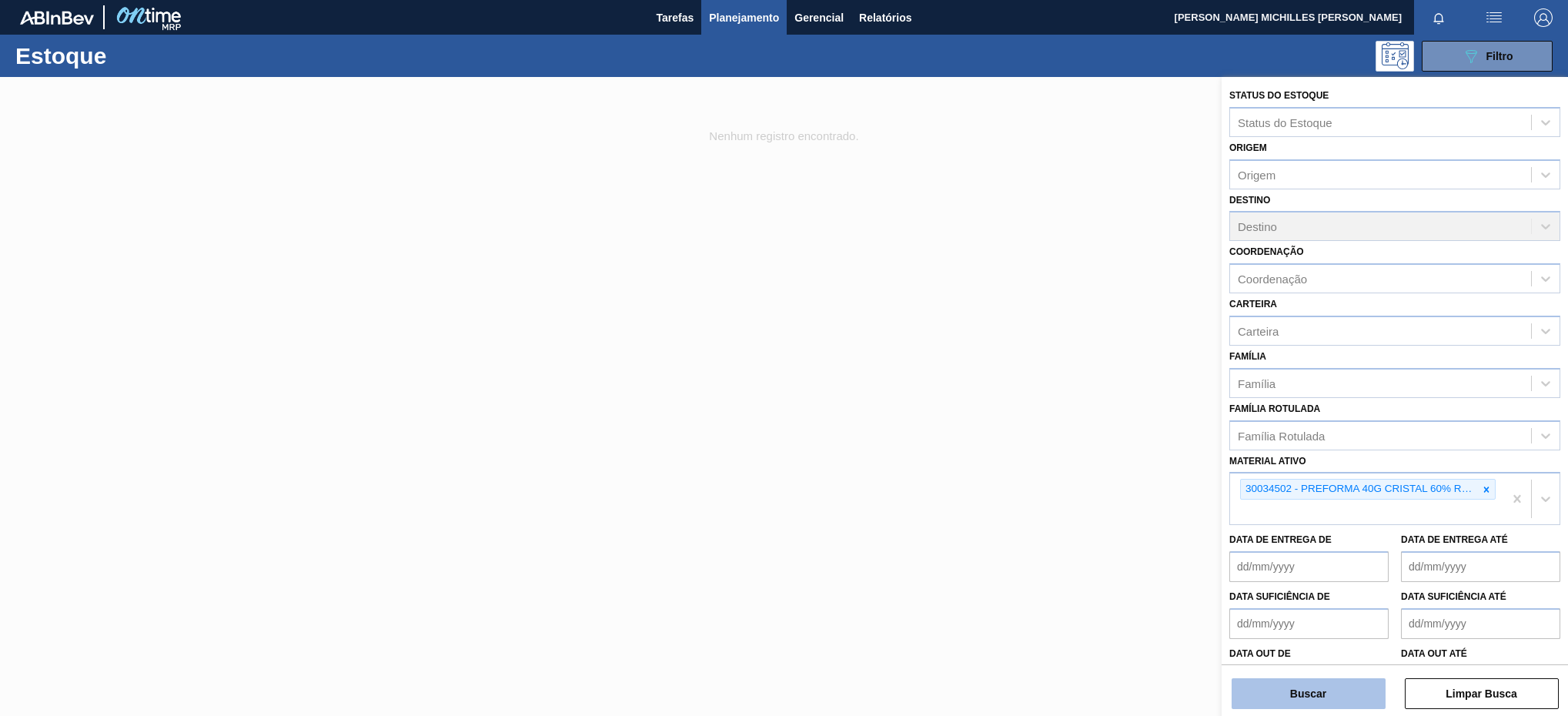
click at [1351, 700] on button "Buscar" at bounding box center [1309, 694] width 154 height 31
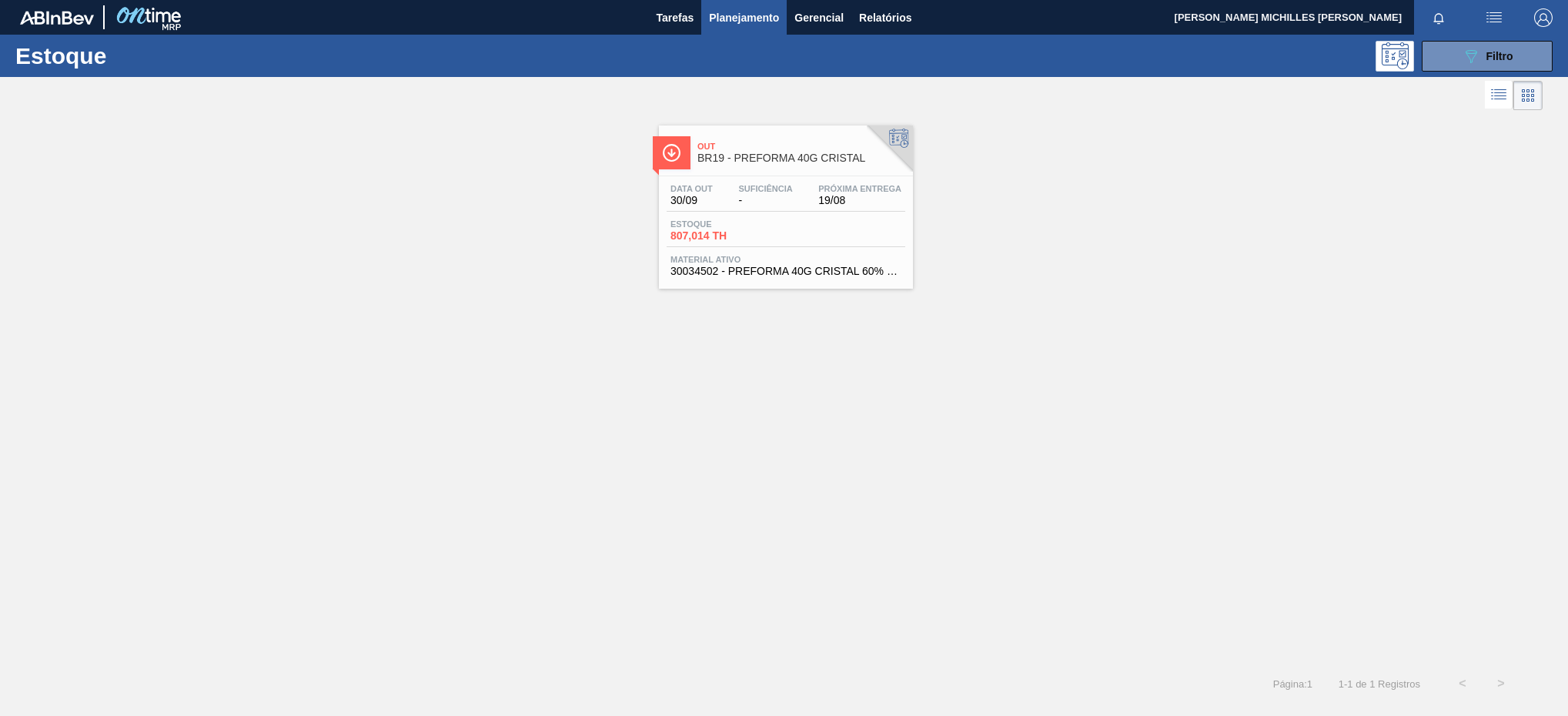
click at [876, 232] on div "Estoque 807,014 TH" at bounding box center [785, 233] width 238 height 27
